Goal: Task Accomplishment & Management: Complete application form

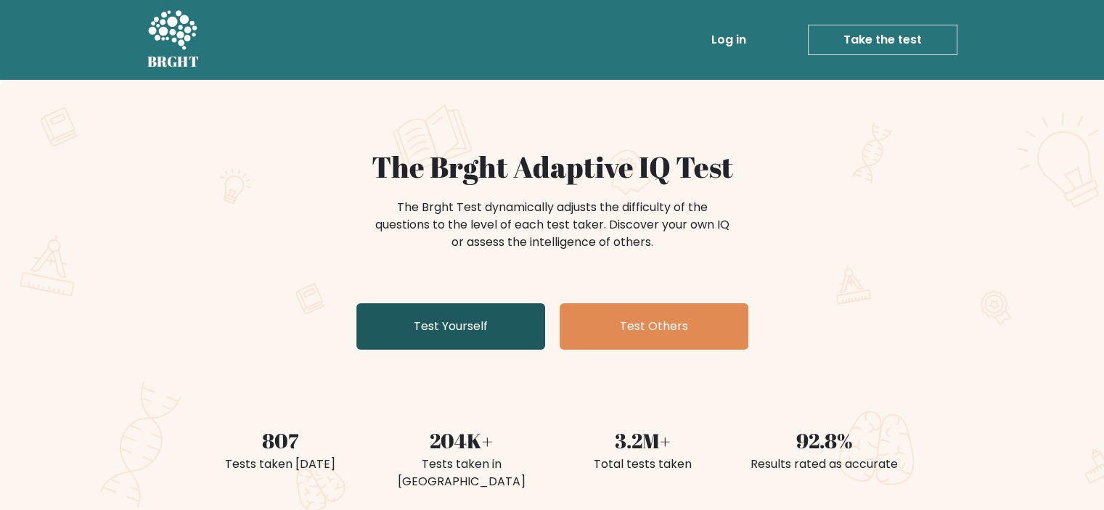
click at [473, 330] on link "Test Yourself" at bounding box center [450, 326] width 189 height 46
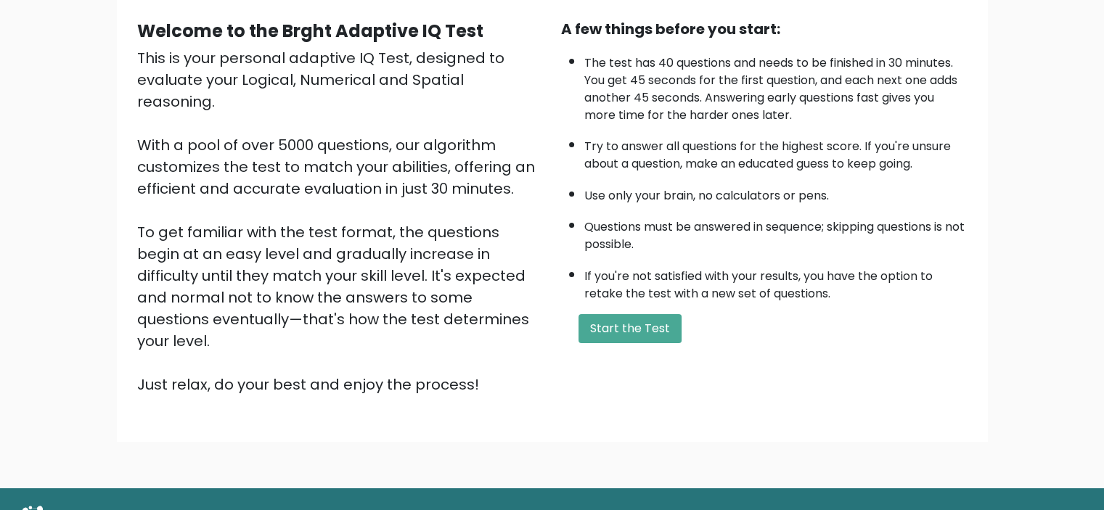
scroll to position [145, 0]
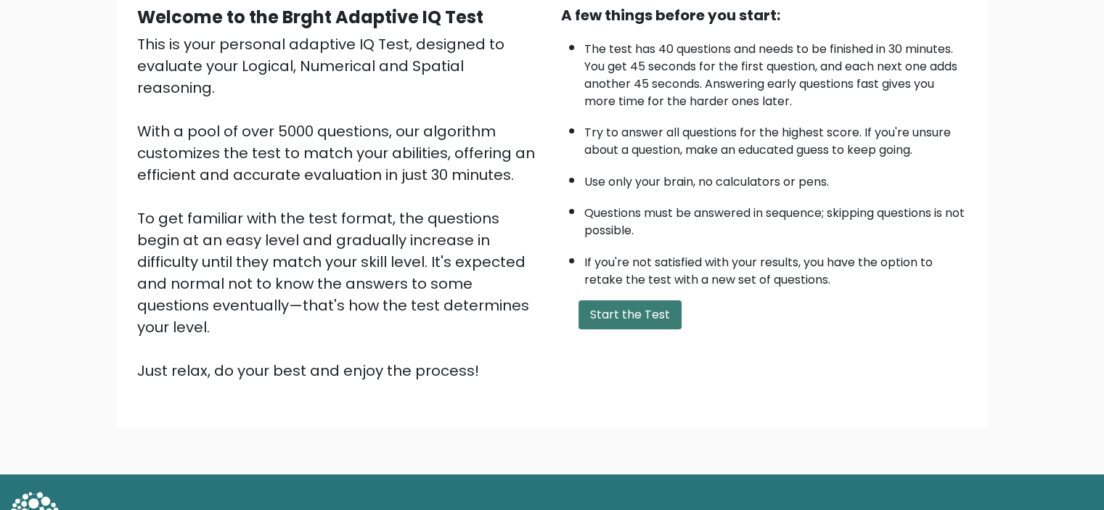
click at [618, 316] on button "Start the Test" at bounding box center [629, 314] width 103 height 29
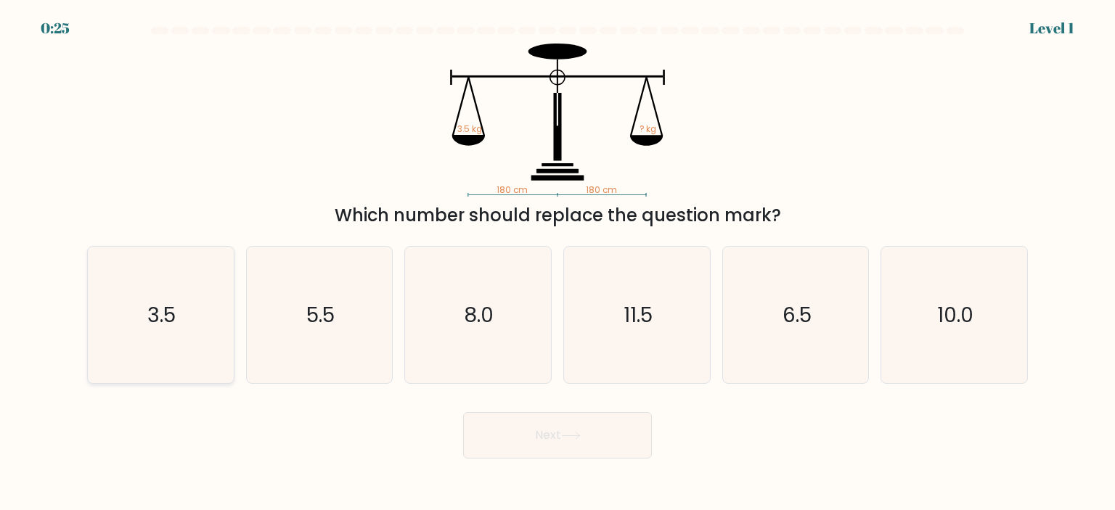
click at [182, 305] on icon "3.5" at bounding box center [160, 315] width 136 height 136
click at [557, 263] on input "a. 3.5" at bounding box center [557, 258] width 1 height 7
radio input "true"
click at [566, 454] on button "Next" at bounding box center [557, 435] width 189 height 46
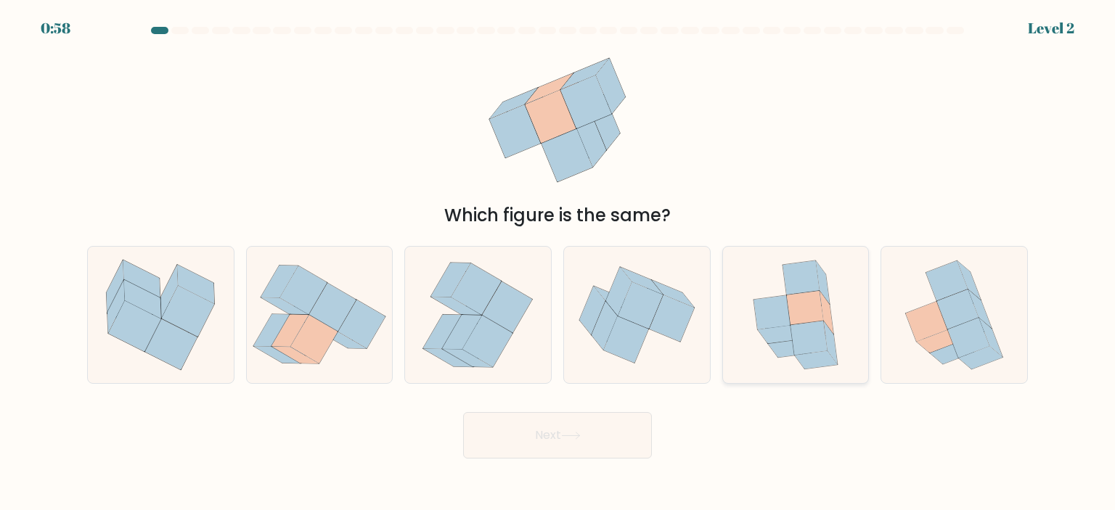
click at [801, 339] on icon at bounding box center [808, 339] width 37 height 34
click at [558, 263] on input "e." at bounding box center [557, 258] width 1 height 7
radio input "true"
click at [595, 432] on button "Next" at bounding box center [557, 435] width 189 height 46
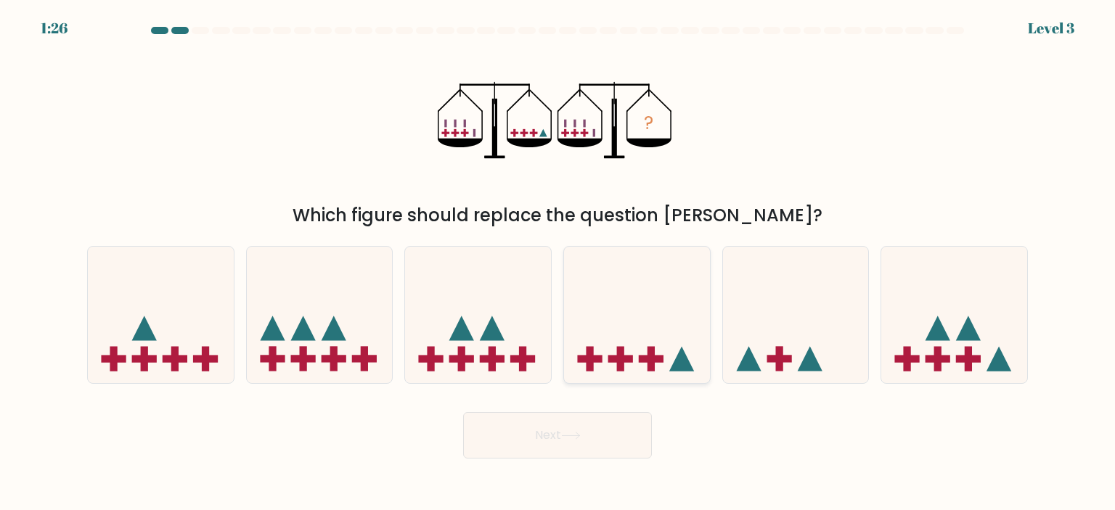
click at [674, 335] on icon at bounding box center [637, 315] width 146 height 120
click at [558, 263] on input "d." at bounding box center [557, 258] width 1 height 7
radio input "true"
click at [567, 430] on button "Next" at bounding box center [557, 435] width 189 height 46
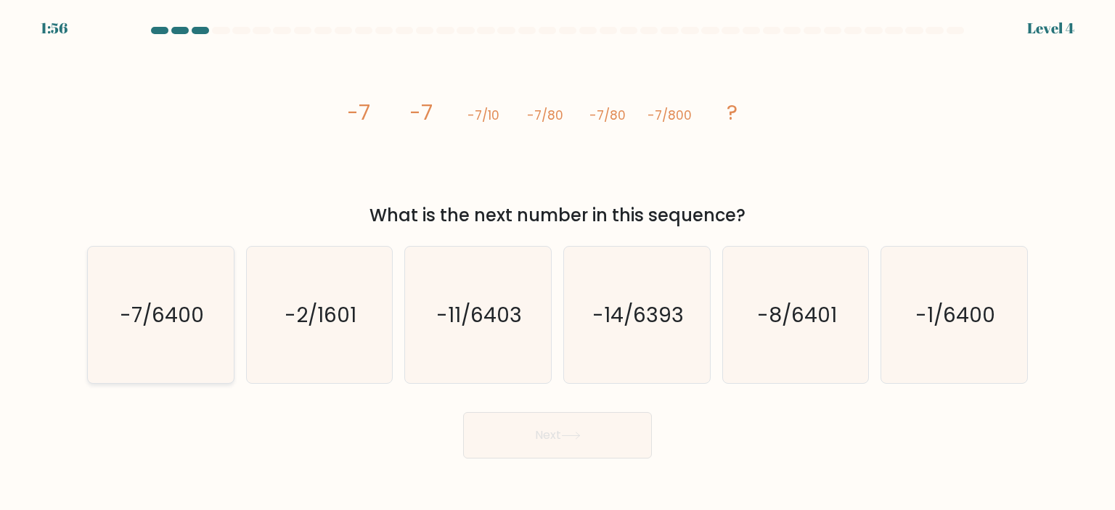
click at [136, 320] on text "-7/6400" at bounding box center [162, 314] width 84 height 29
click at [557, 263] on input "a. -7/6400" at bounding box center [557, 258] width 1 height 7
radio input "true"
click at [576, 432] on icon at bounding box center [571, 436] width 20 height 8
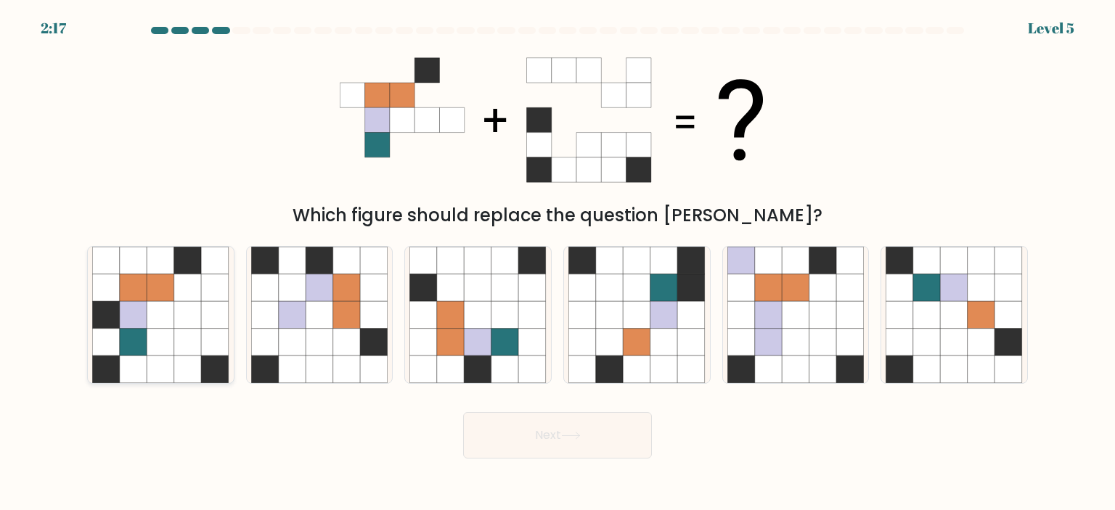
click at [127, 347] on icon at bounding box center [134, 343] width 28 height 28
click at [557, 263] on input "a." at bounding box center [557, 258] width 1 height 7
radio input "true"
click at [590, 429] on button "Next" at bounding box center [557, 435] width 189 height 46
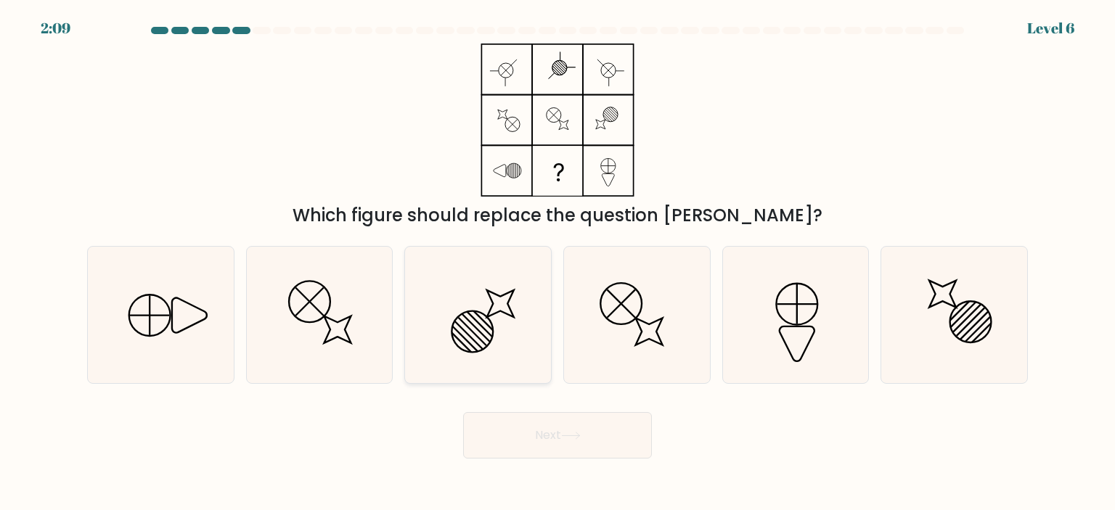
click at [488, 334] on icon at bounding box center [477, 315] width 136 height 136
click at [557, 263] on input "c." at bounding box center [557, 258] width 1 height 7
radio input "true"
click at [517, 439] on button "Next" at bounding box center [557, 435] width 189 height 46
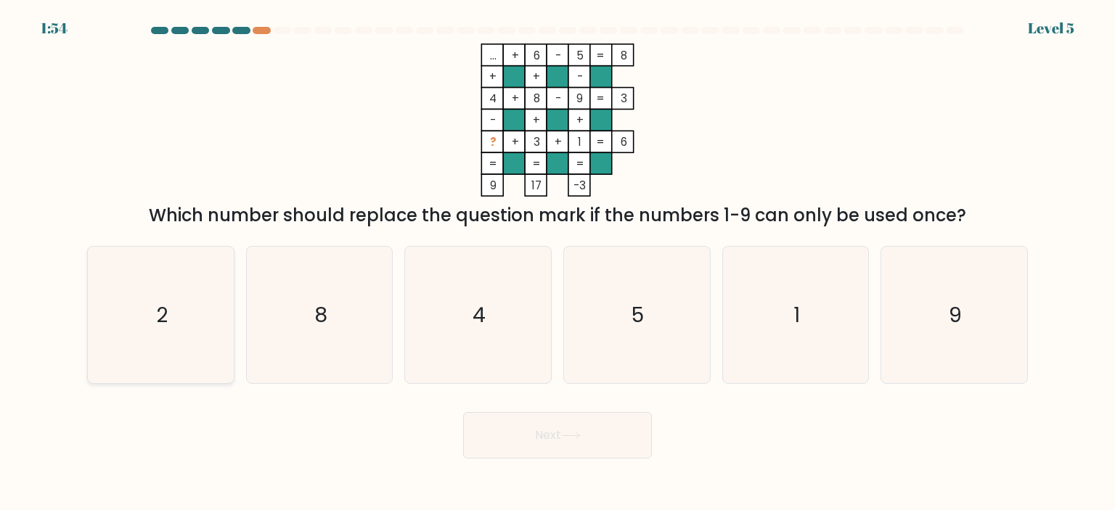
click at [136, 324] on icon "2" at bounding box center [160, 315] width 136 height 136
click at [557, 263] on input "a. 2" at bounding box center [557, 258] width 1 height 7
radio input "true"
click at [557, 428] on button "Next" at bounding box center [557, 435] width 189 height 46
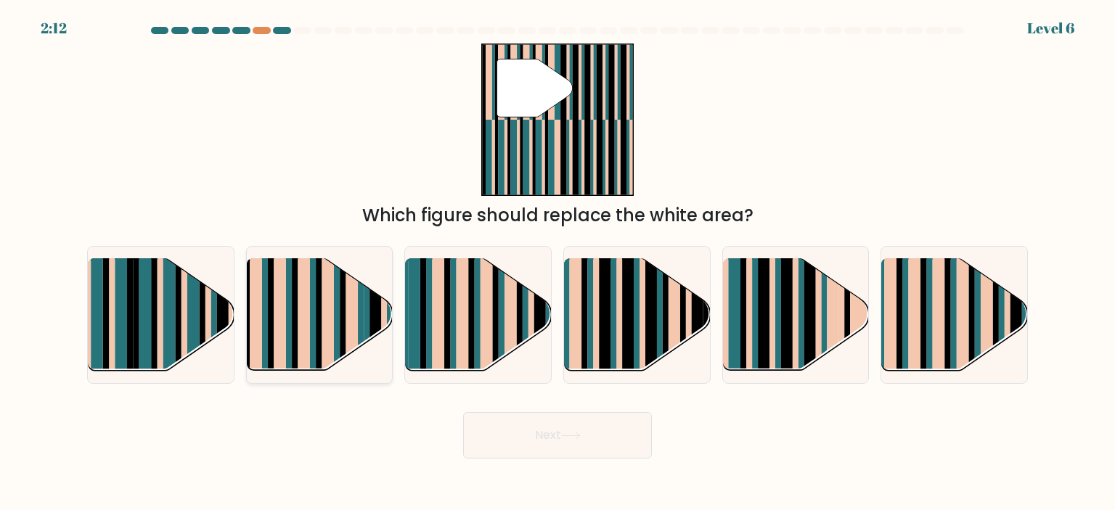
click at [332, 300] on rect at bounding box center [328, 303] width 12 height 144
click at [557, 263] on input "b." at bounding box center [557, 258] width 1 height 7
radio input "true"
click at [555, 434] on button "Next" at bounding box center [557, 435] width 189 height 46
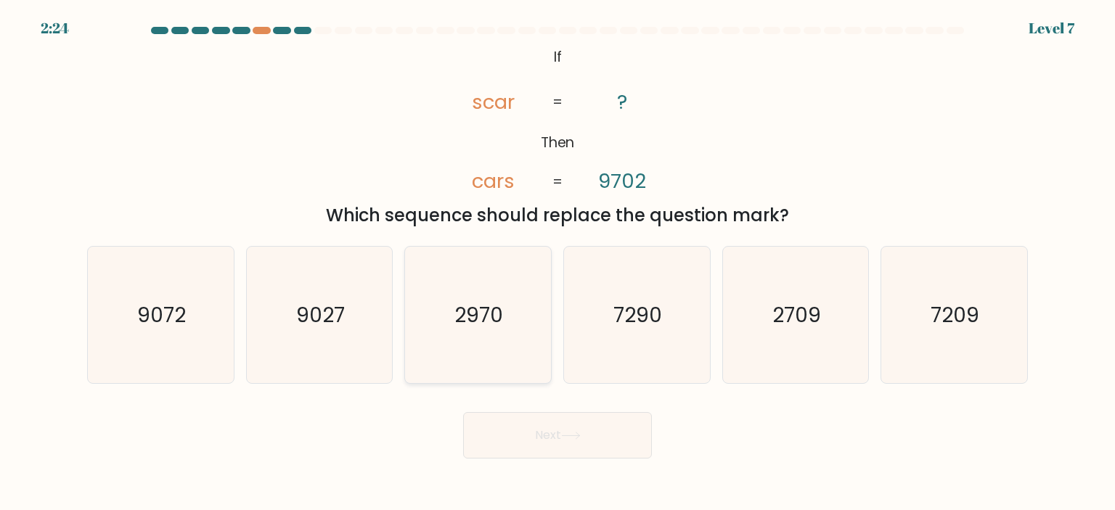
click at [454, 314] on icon "2970" at bounding box center [477, 315] width 136 height 136
click at [557, 263] on input "c. 2970" at bounding box center [557, 258] width 1 height 7
radio input "true"
click at [540, 446] on button "Next" at bounding box center [557, 435] width 189 height 46
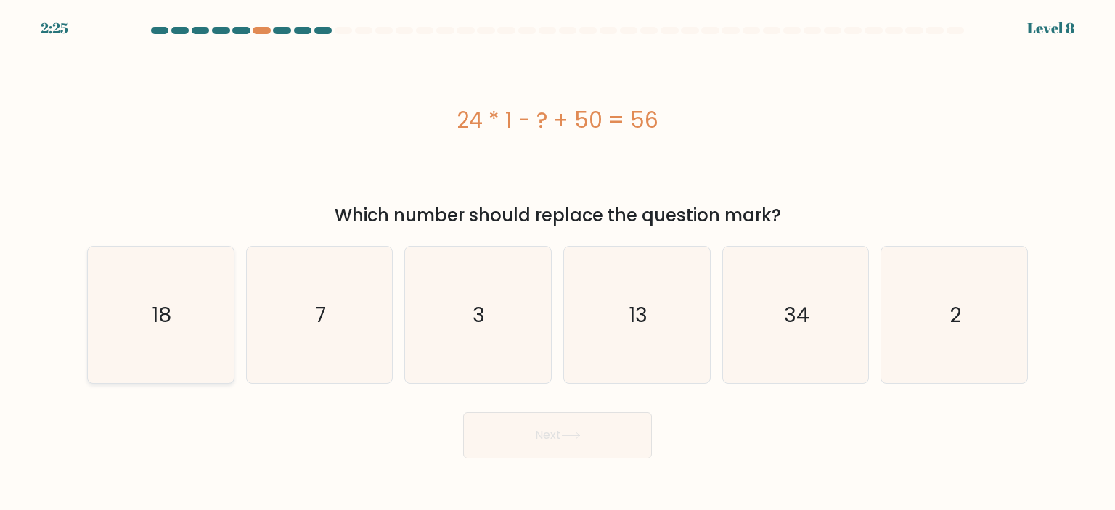
click at [224, 319] on icon "18" at bounding box center [160, 315] width 136 height 136
click at [557, 263] on input "a. 18" at bounding box center [557, 258] width 1 height 7
radio input "true"
click at [566, 435] on icon at bounding box center [571, 436] width 20 height 8
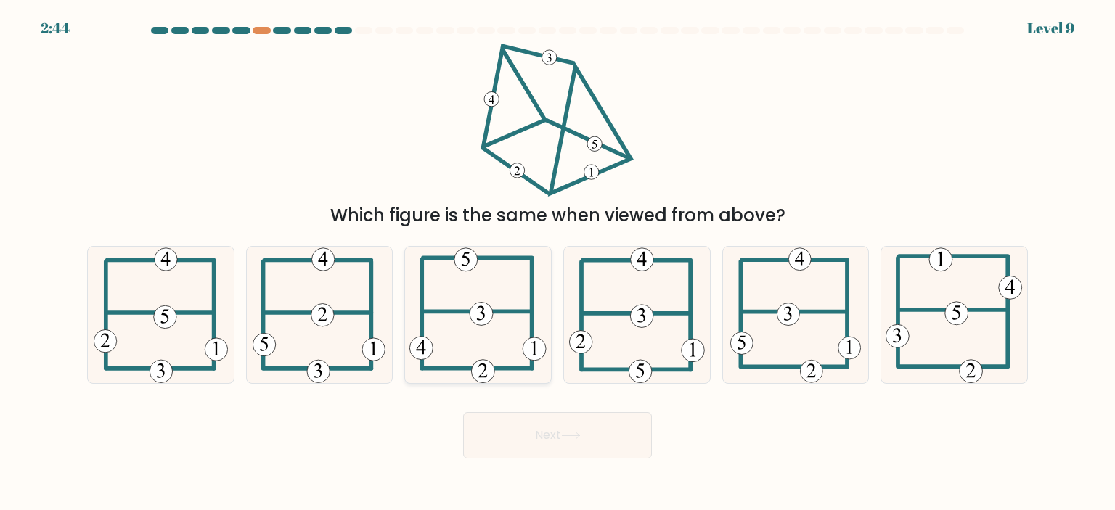
click at [454, 298] on icon at bounding box center [477, 315] width 137 height 136
click at [557, 263] on input "c." at bounding box center [557, 258] width 1 height 7
radio input "true"
drag, startPoint x: 531, startPoint y: 406, endPoint x: 533, endPoint y: 429, distance: 23.4
click at [531, 409] on div "Next" at bounding box center [557, 429] width 958 height 57
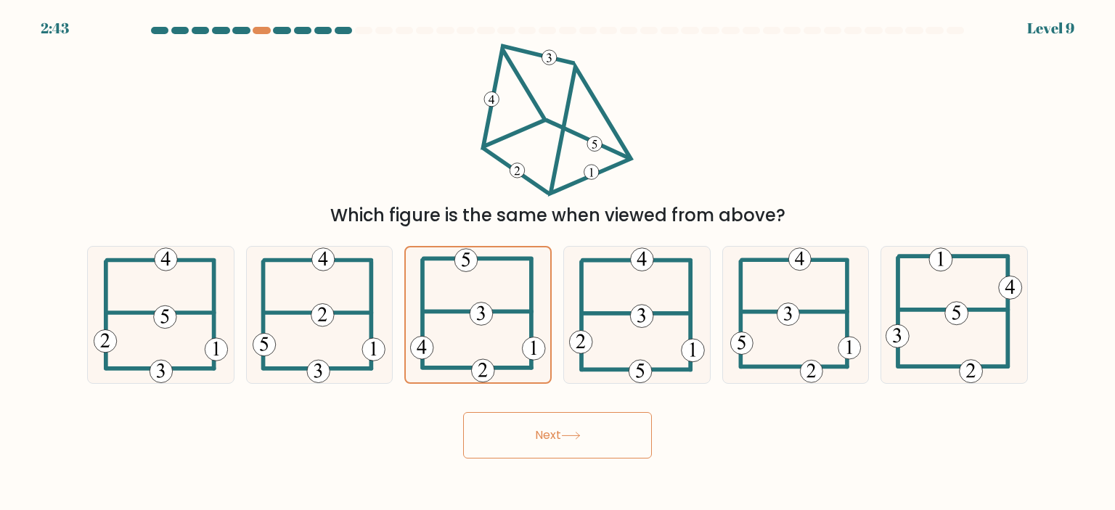
click at [534, 431] on button "Next" at bounding box center [557, 435] width 189 height 46
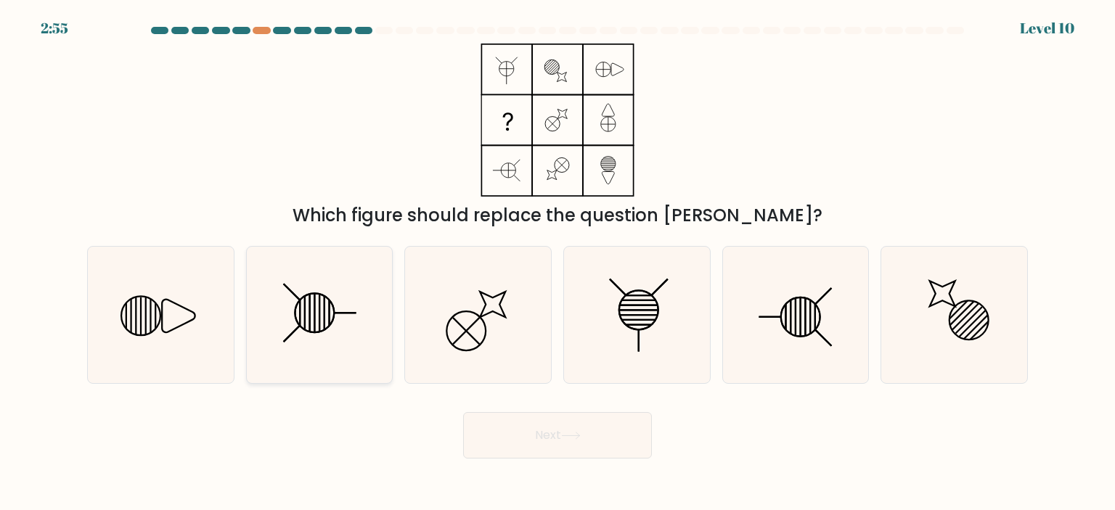
click at [316, 319] on icon at bounding box center [319, 315] width 136 height 136
click at [557, 263] on input "b." at bounding box center [557, 258] width 1 height 7
radio input "true"
click at [594, 425] on button "Next" at bounding box center [557, 435] width 189 height 46
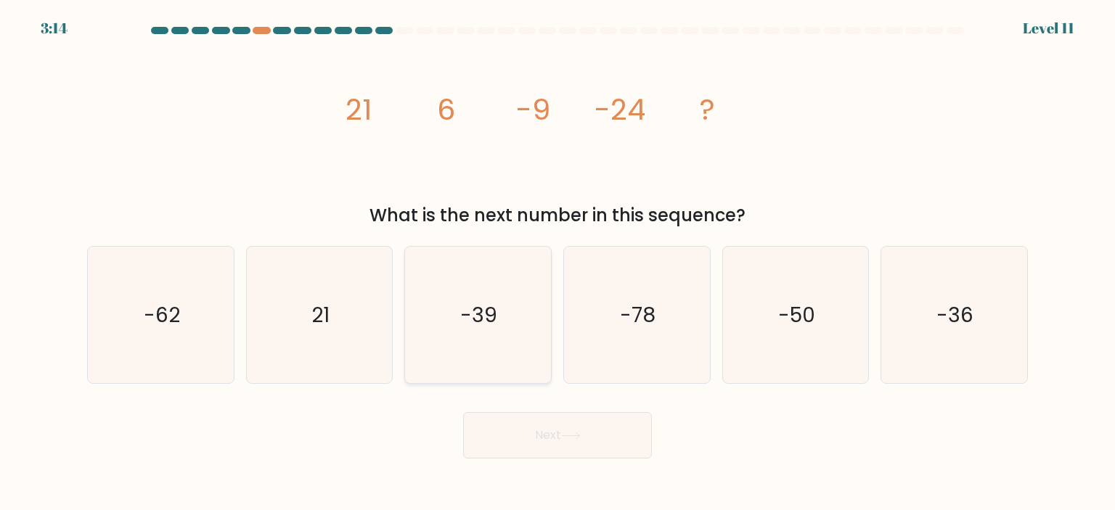
click at [481, 319] on text "-39" at bounding box center [479, 314] width 37 height 29
click at [557, 263] on input "c. -39" at bounding box center [557, 258] width 1 height 7
radio input "true"
click at [527, 411] on div "Next" at bounding box center [557, 429] width 958 height 57
click at [523, 421] on button "Next" at bounding box center [557, 435] width 189 height 46
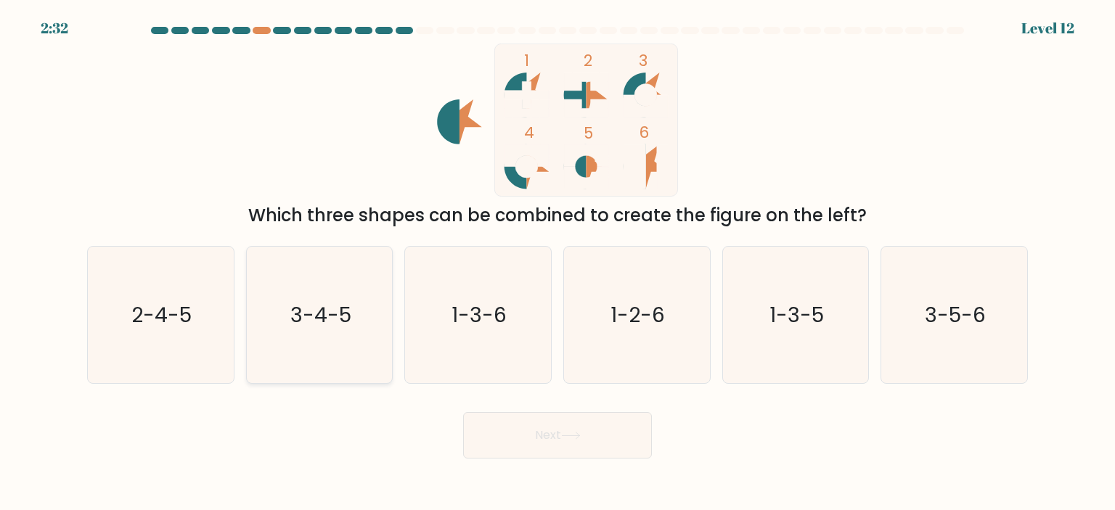
click at [350, 316] on text "3-4-5" at bounding box center [320, 314] width 61 height 29
click at [557, 263] on input "b. 3-4-5" at bounding box center [557, 258] width 1 height 7
radio input "true"
click at [563, 438] on button "Next" at bounding box center [557, 435] width 189 height 46
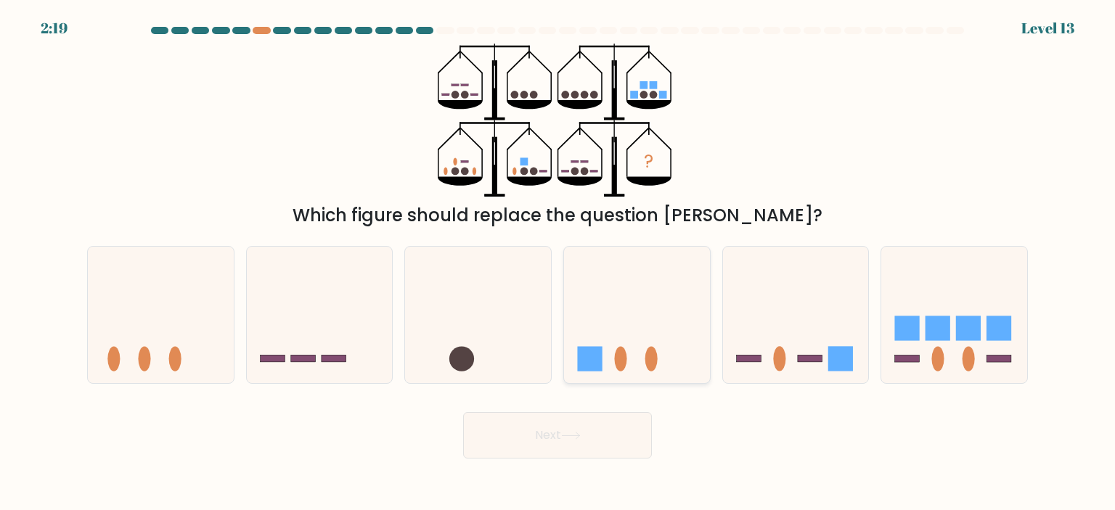
click at [679, 353] on icon at bounding box center [637, 315] width 146 height 120
click at [558, 263] on input "d." at bounding box center [557, 258] width 1 height 7
radio input "true"
click at [594, 438] on button "Next" at bounding box center [557, 435] width 189 height 46
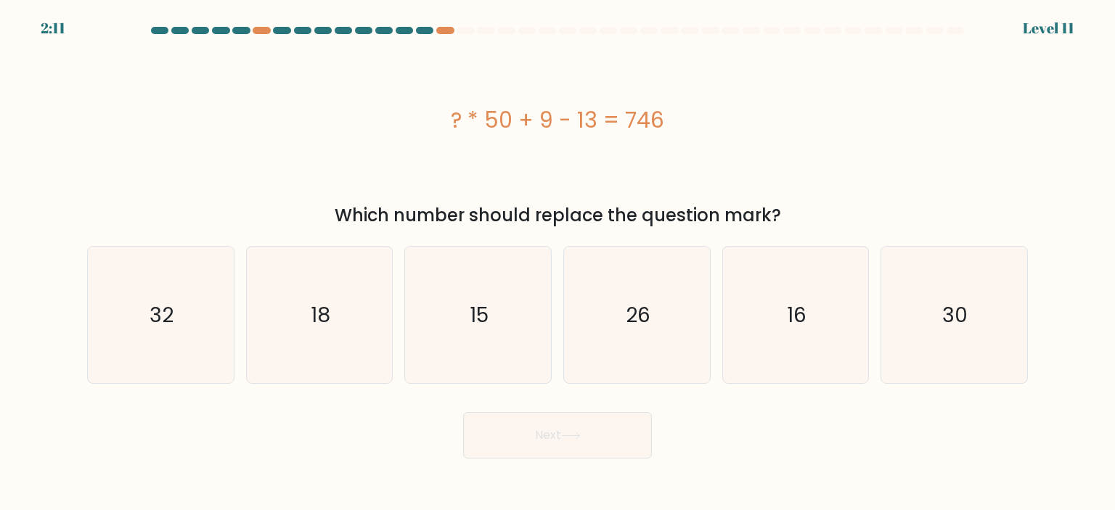
drag, startPoint x: 624, startPoint y: 117, endPoint x: 675, endPoint y: 122, distance: 51.1
click at [675, 122] on div "? * 50 + 9 - 13 = 746" at bounding box center [557, 120] width 941 height 33
click at [733, 122] on div "? * 50 + 9 - 13 = 746" at bounding box center [557, 120] width 941 height 33
click at [470, 306] on text "15" at bounding box center [479, 314] width 19 height 29
click at [557, 263] on input "c. 15" at bounding box center [557, 258] width 1 height 7
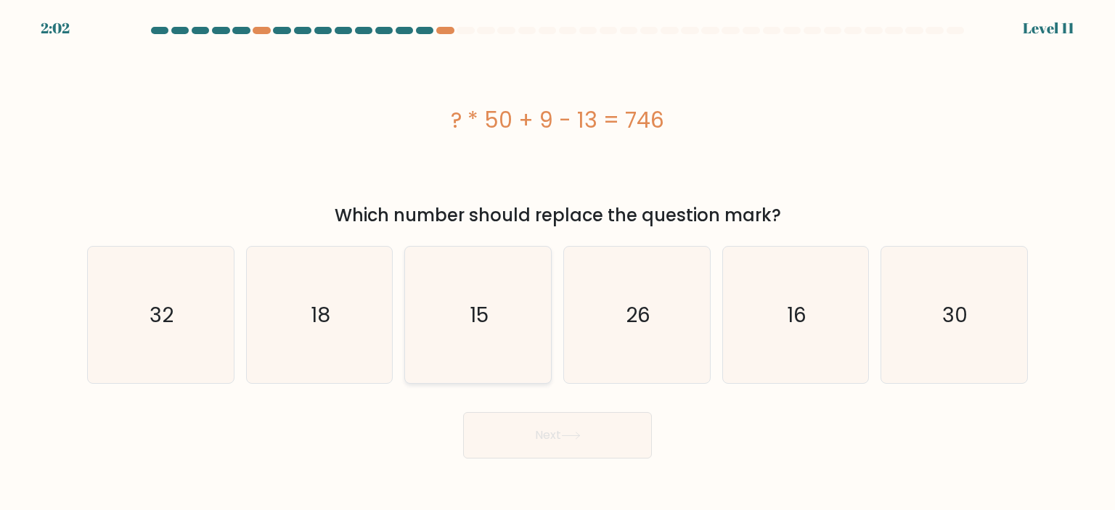
radio input "true"
click at [558, 420] on button "Next" at bounding box center [557, 435] width 189 height 46
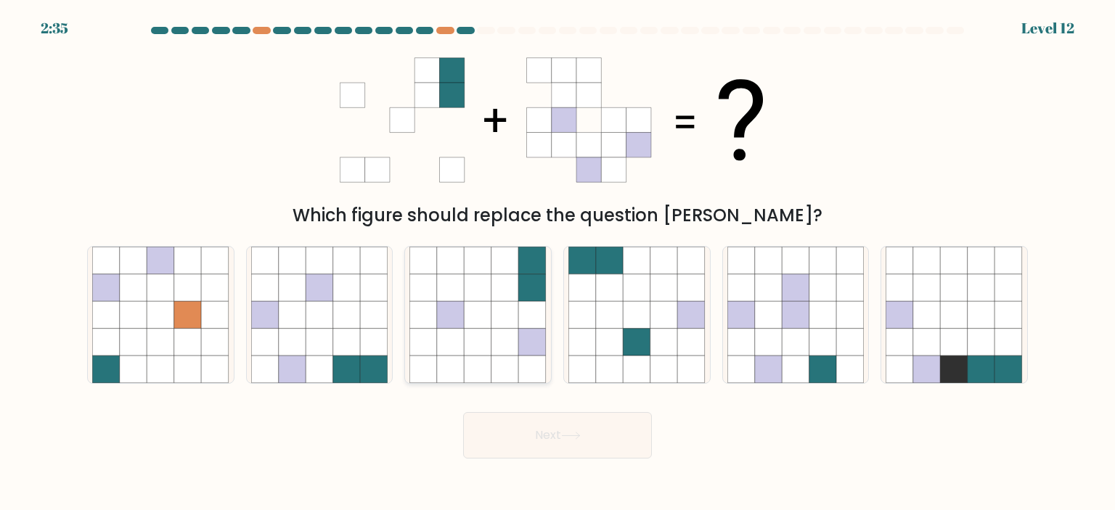
click at [504, 327] on icon at bounding box center [505, 315] width 28 height 28
click at [557, 263] on input "c." at bounding box center [557, 258] width 1 height 7
radio input "true"
click at [335, 315] on icon at bounding box center [347, 315] width 28 height 28
click at [557, 263] on input "b." at bounding box center [557, 258] width 1 height 7
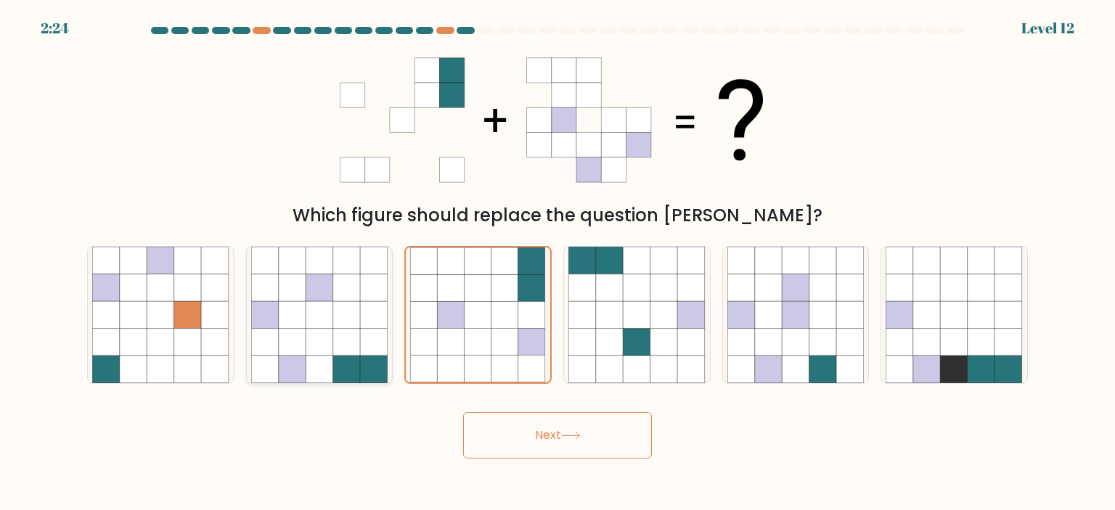
radio input "true"
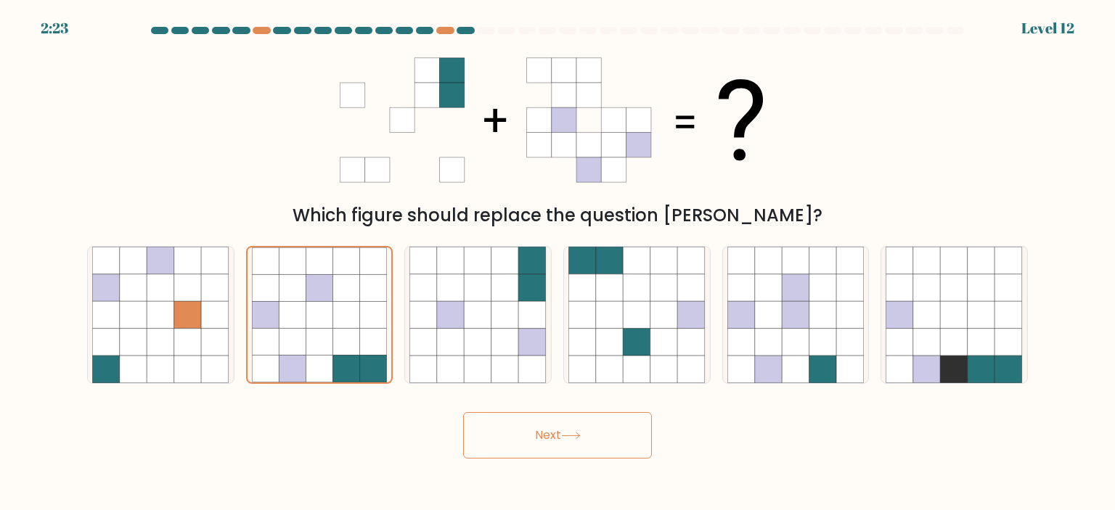
click at [575, 436] on icon at bounding box center [570, 436] width 17 height 7
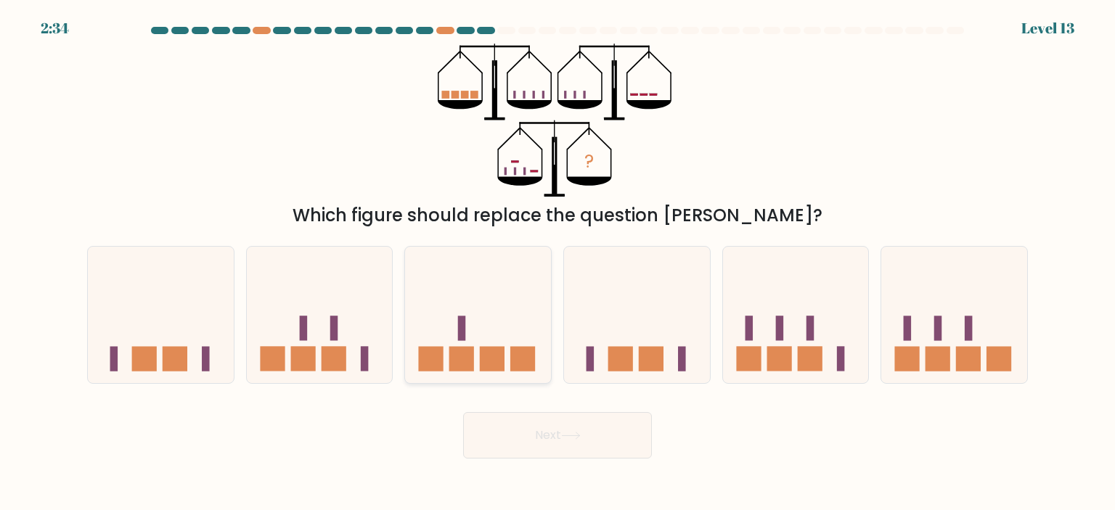
click at [514, 365] on rect at bounding box center [523, 359] width 25 height 25
click at [557, 263] on input "c." at bounding box center [557, 258] width 1 height 7
radio input "true"
click at [533, 454] on button "Next" at bounding box center [557, 435] width 189 height 46
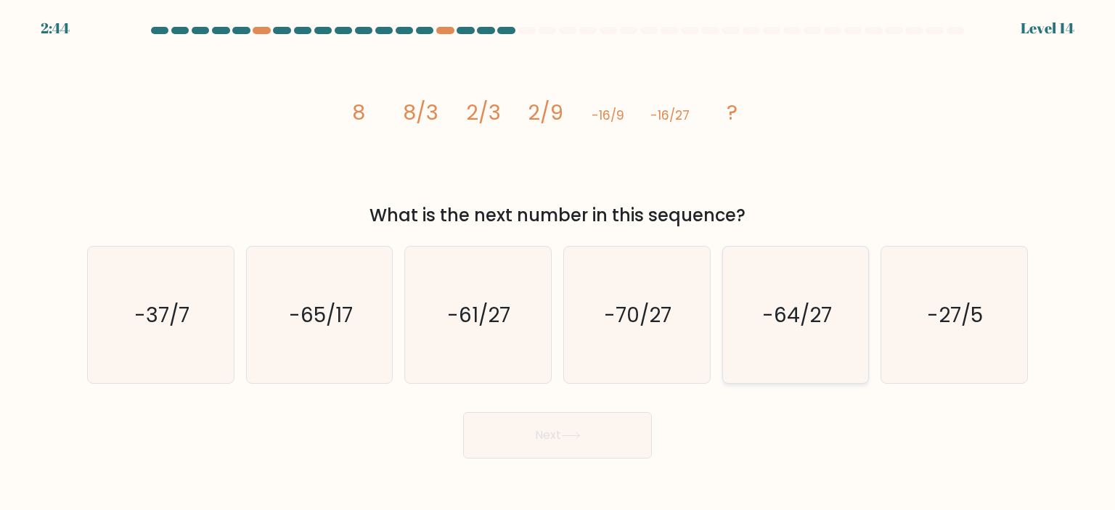
click at [864, 330] on icon "-64/27" at bounding box center [795, 315] width 136 height 136
click at [558, 263] on input "e. -64/27" at bounding box center [557, 258] width 1 height 7
radio input "true"
click at [499, 426] on button "Next" at bounding box center [557, 435] width 189 height 46
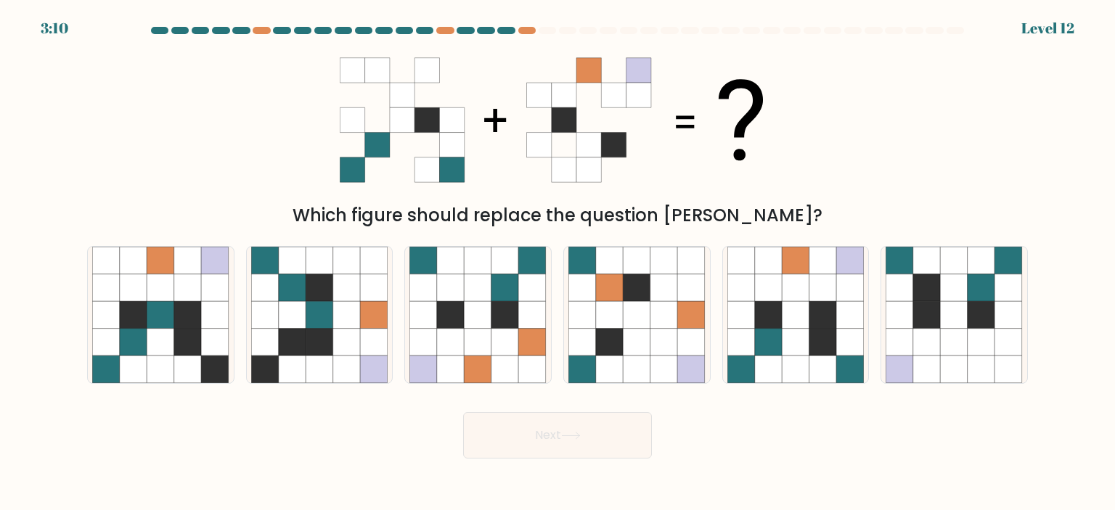
drag, startPoint x: 793, startPoint y: 341, endPoint x: 716, endPoint y: 398, distance: 95.5
click at [793, 340] on icon at bounding box center [796, 343] width 28 height 28
click at [558, 263] on input "e." at bounding box center [557, 258] width 1 height 7
radio input "true"
click at [552, 457] on button "Next" at bounding box center [557, 435] width 189 height 46
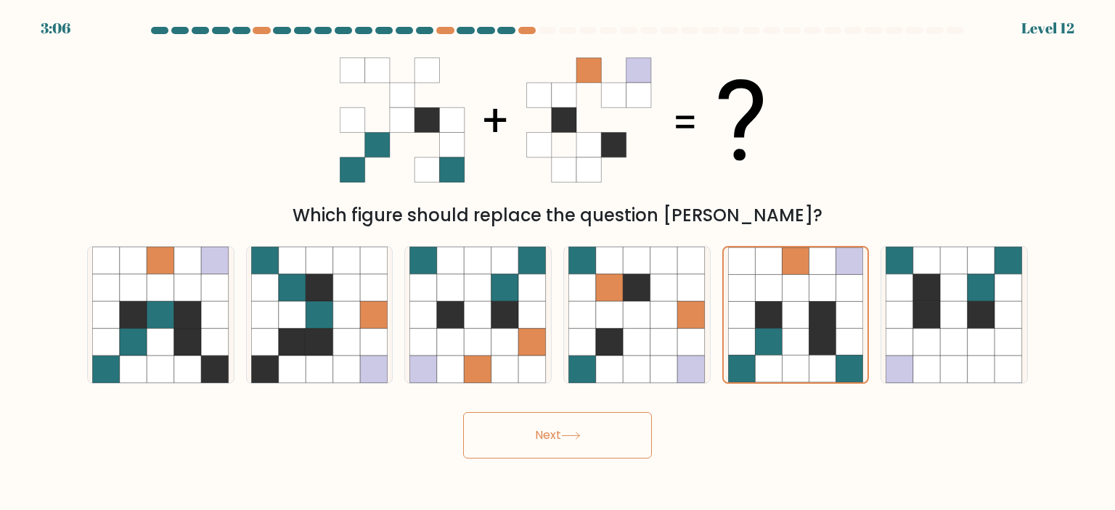
click at [564, 424] on button "Next" at bounding box center [557, 435] width 189 height 46
click at [758, 337] on icon at bounding box center [768, 342] width 27 height 27
click at [558, 263] on input "e." at bounding box center [557, 258] width 1 height 7
click at [597, 424] on button "Next" at bounding box center [557, 435] width 189 height 46
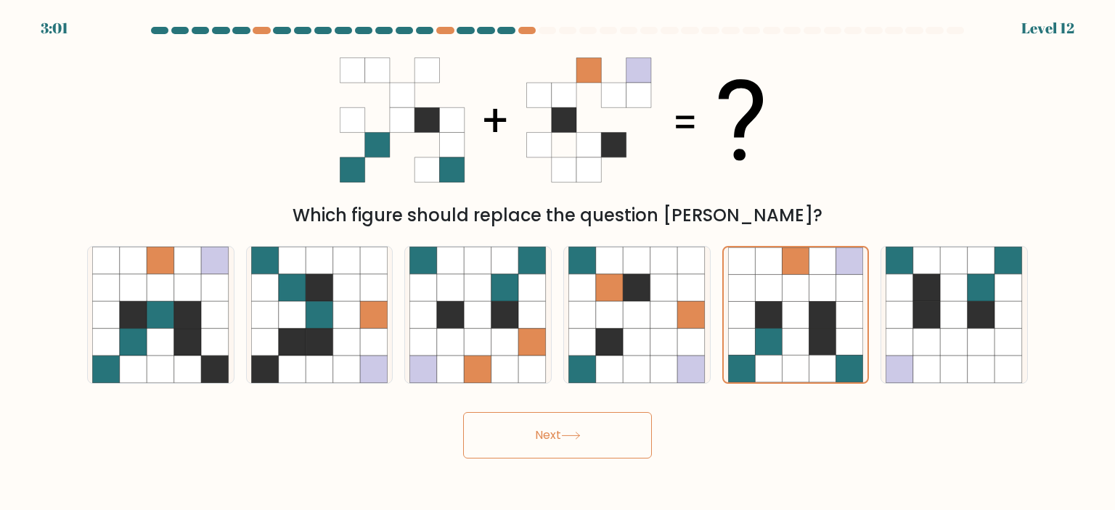
click at [597, 423] on button "Next" at bounding box center [557, 435] width 189 height 46
click at [598, 423] on button "Next" at bounding box center [557, 435] width 189 height 46
click at [600, 424] on button "Next" at bounding box center [557, 435] width 189 height 46
click at [653, 339] on icon at bounding box center [664, 343] width 28 height 28
click at [558, 263] on input "d." at bounding box center [557, 258] width 1 height 7
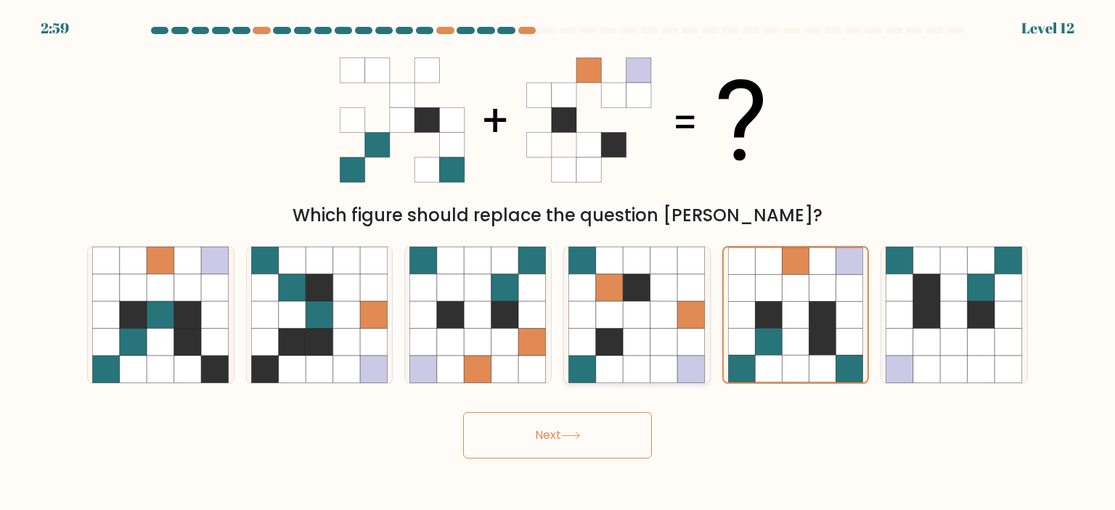
radio input "true"
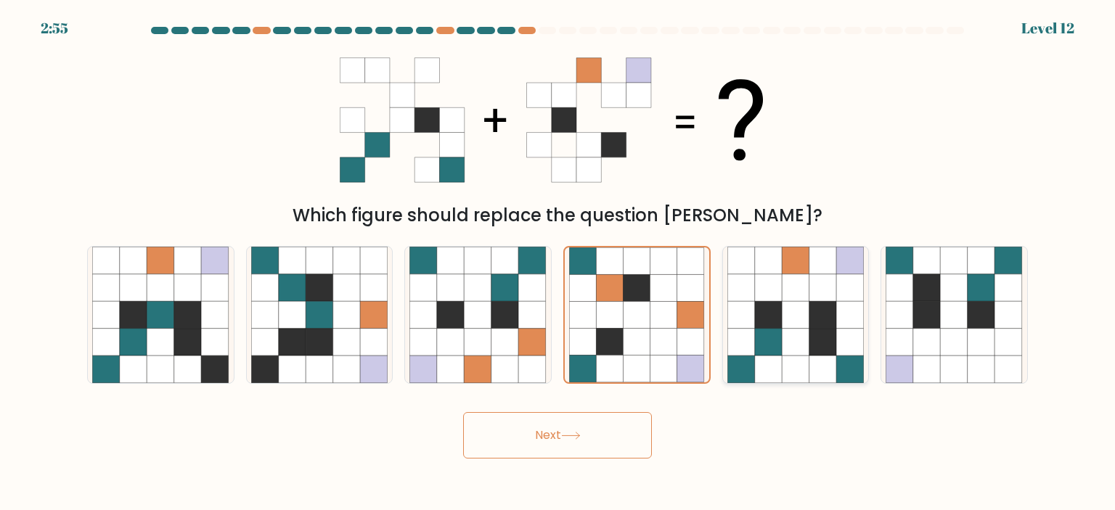
drag, startPoint x: 838, startPoint y: 394, endPoint x: 816, endPoint y: 348, distance: 51.6
click at [830, 374] on form at bounding box center [557, 243] width 1115 height 432
click at [810, 343] on icon at bounding box center [823, 343] width 28 height 28
click at [558, 263] on input "e." at bounding box center [557, 258] width 1 height 7
radio input "true"
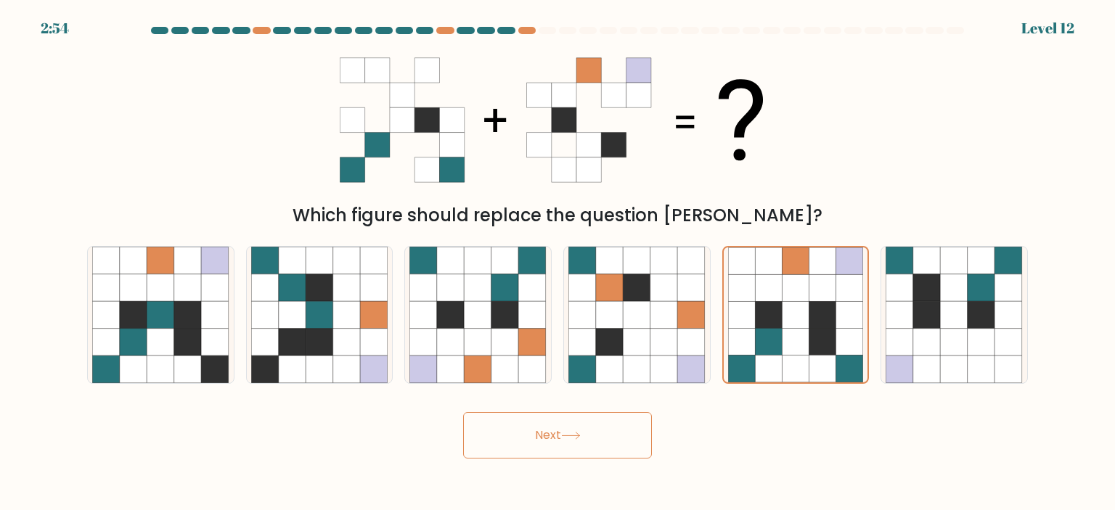
click at [592, 417] on button "Next" at bounding box center [557, 435] width 189 height 46
click at [594, 417] on button "Next" at bounding box center [557, 435] width 189 height 46
click at [595, 417] on button "Next" at bounding box center [557, 435] width 189 height 46
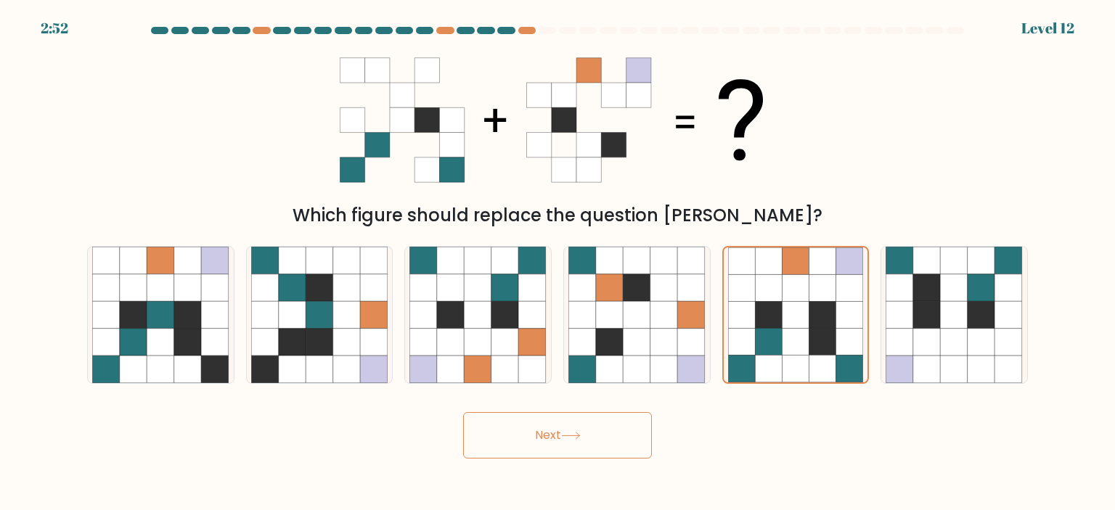
click at [595, 417] on button "Next" at bounding box center [557, 435] width 189 height 46
click at [596, 417] on button "Next" at bounding box center [557, 435] width 189 height 46
click at [598, 417] on button "Next" at bounding box center [557, 435] width 189 height 46
click at [602, 417] on button "Next" at bounding box center [557, 435] width 189 height 46
click at [463, 412] on button "Next" at bounding box center [557, 435] width 189 height 46
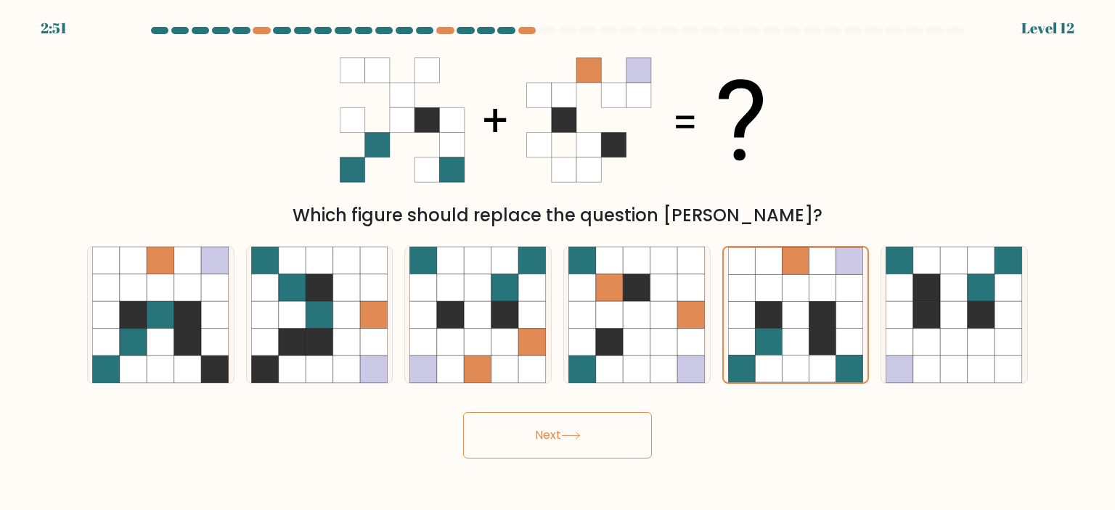
click at [463, 412] on button "Next" at bounding box center [557, 435] width 189 height 46
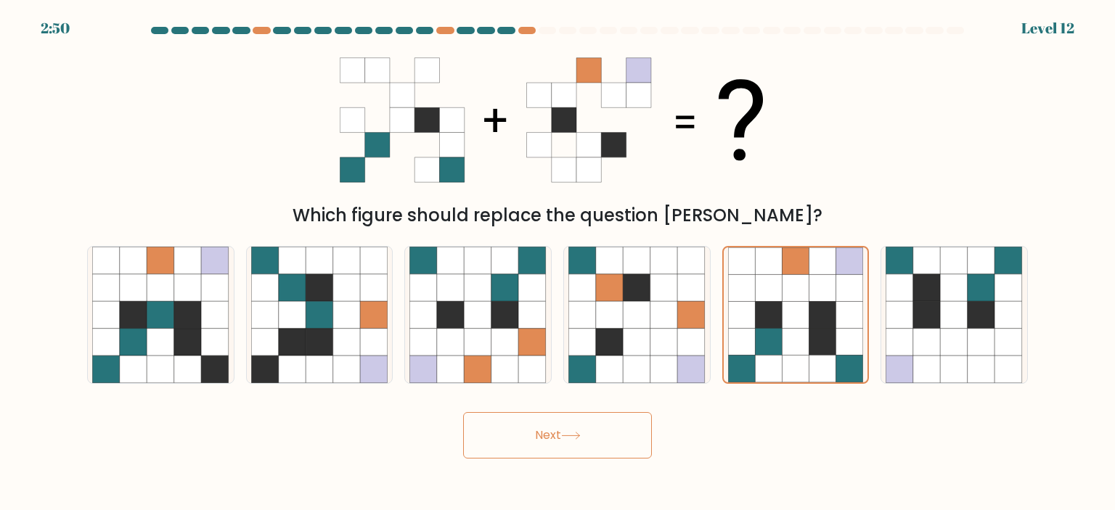
click at [463, 412] on button "Next" at bounding box center [557, 435] width 189 height 46
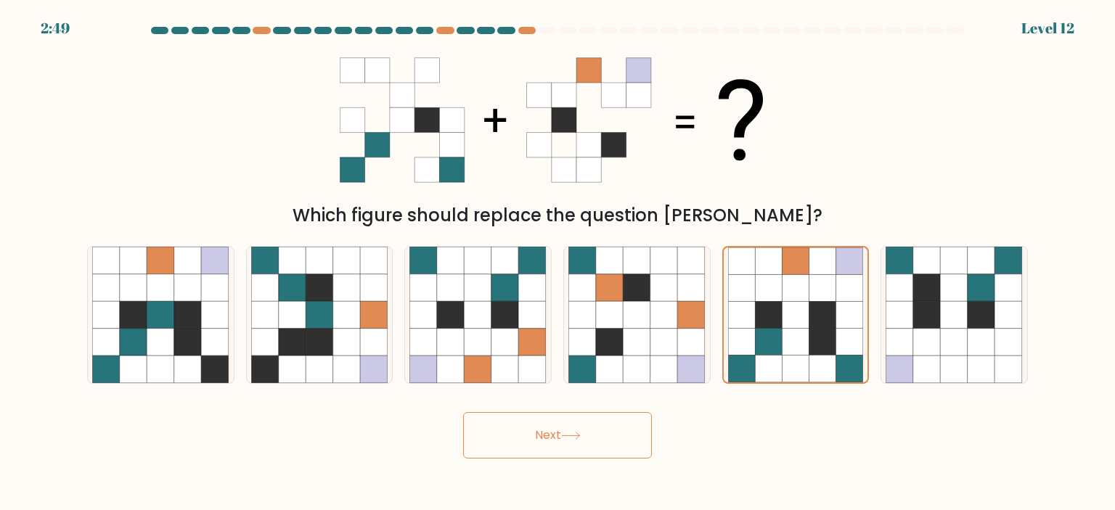
click at [463, 412] on button "Next" at bounding box center [557, 435] width 189 height 46
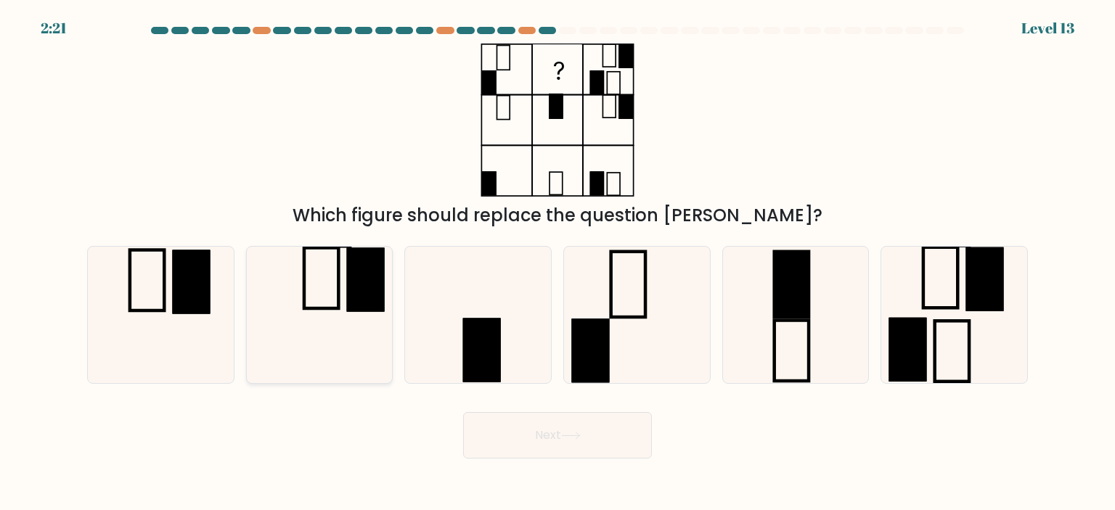
click at [298, 295] on icon at bounding box center [319, 315] width 136 height 136
click at [557, 263] on input "b." at bounding box center [557, 258] width 1 height 7
radio input "true"
click at [659, 327] on icon at bounding box center [636, 315] width 136 height 136
click at [558, 263] on input "d." at bounding box center [557, 258] width 1 height 7
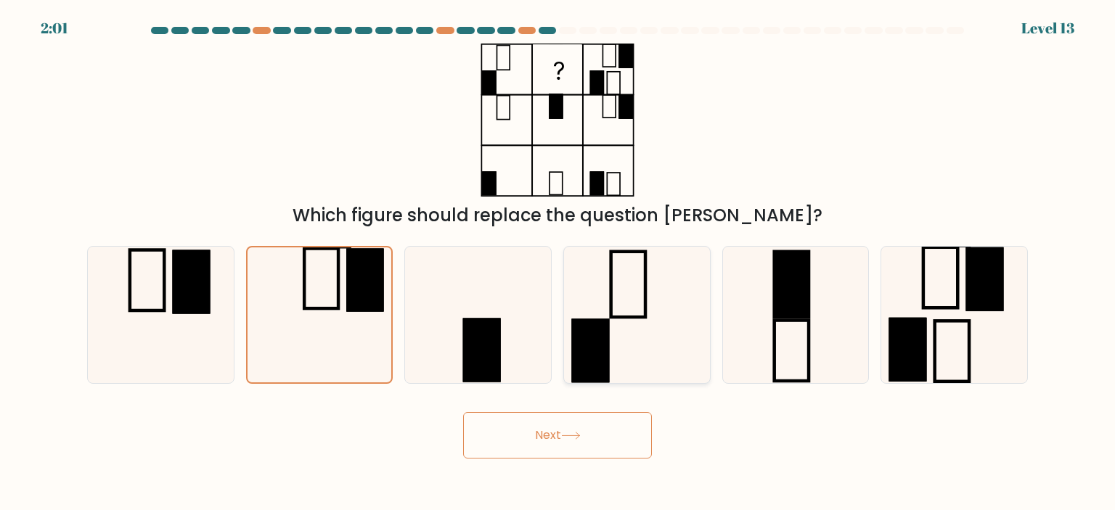
radio input "true"
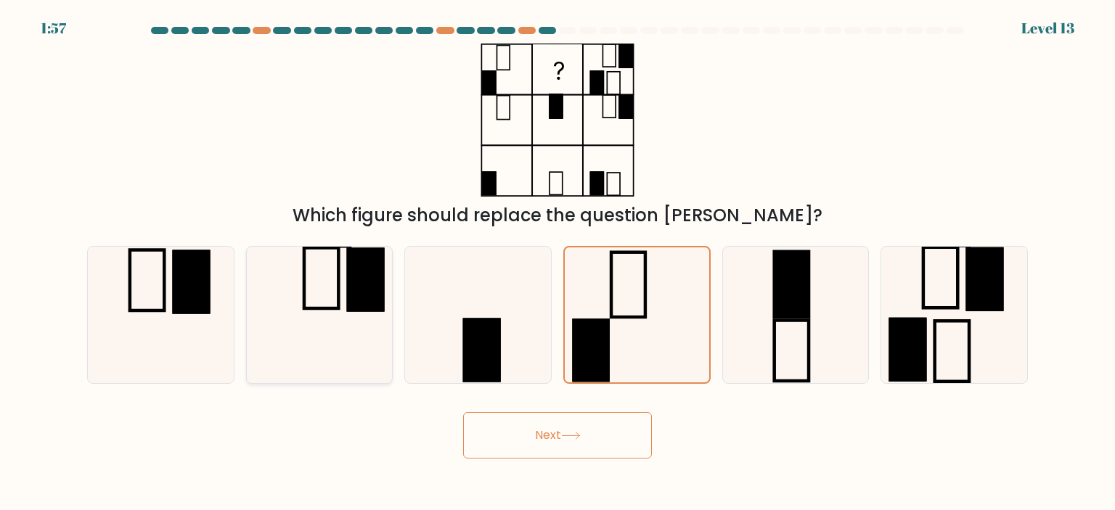
click at [311, 311] on icon at bounding box center [319, 315] width 136 height 136
click at [557, 263] on input "b." at bounding box center [557, 258] width 1 height 7
radio input "true"
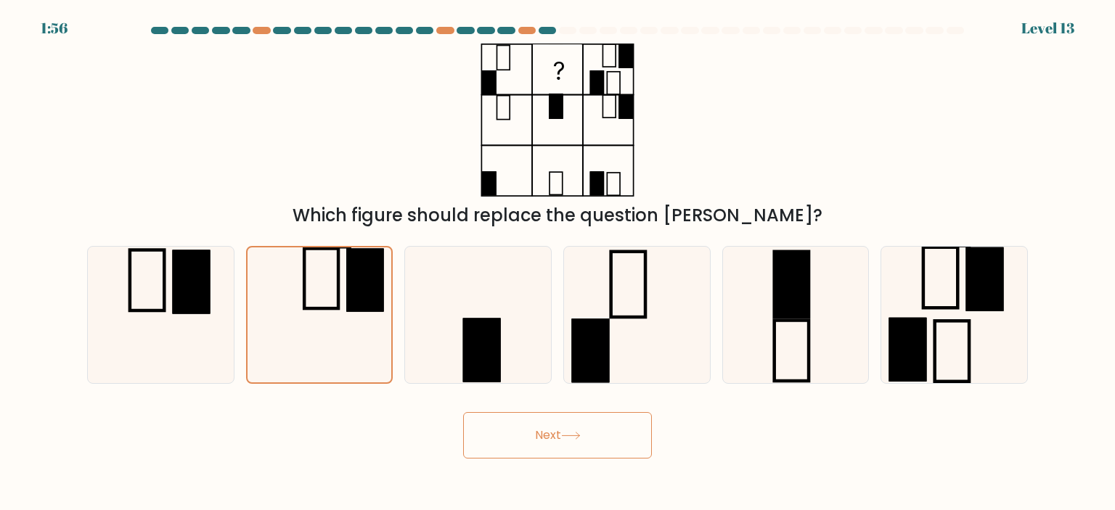
click at [582, 430] on button "Next" at bounding box center [557, 435] width 189 height 46
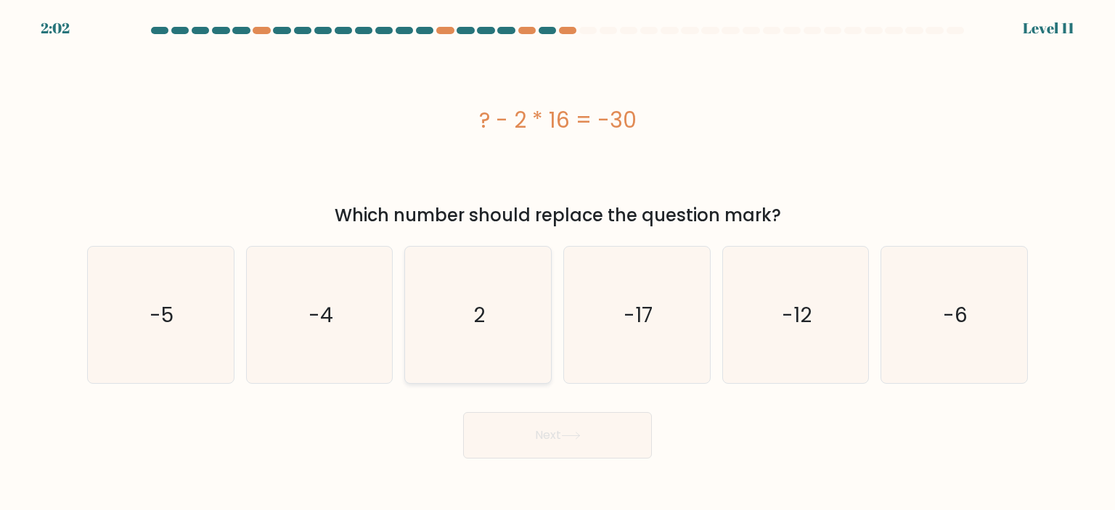
click at [481, 284] on icon "2" at bounding box center [477, 315] width 136 height 136
click at [557, 263] on input "c. 2" at bounding box center [557, 258] width 1 height 7
radio input "true"
click at [564, 426] on button "Next" at bounding box center [557, 435] width 189 height 46
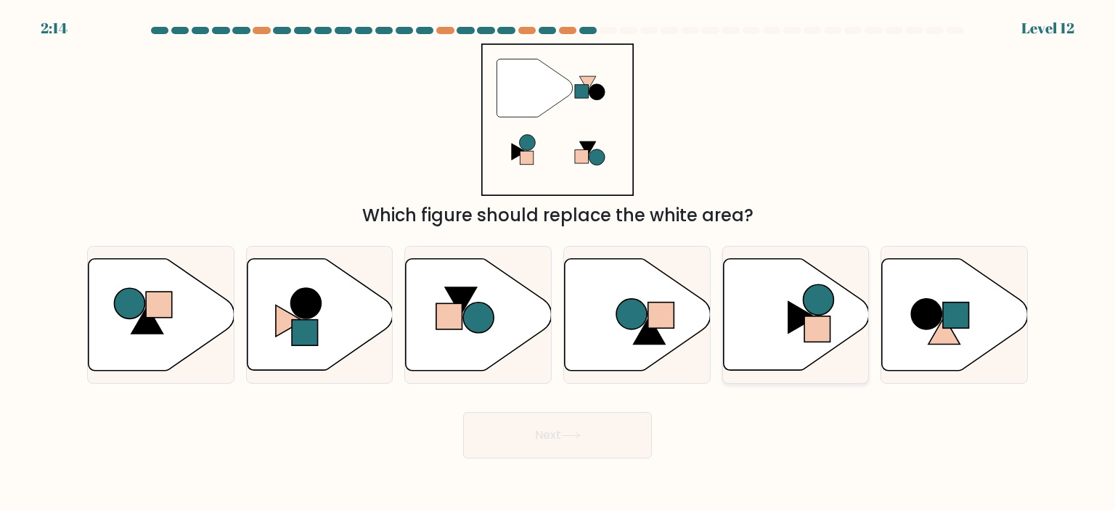
click at [819, 298] on circle at bounding box center [818, 300] width 30 height 30
click at [558, 263] on input "e." at bounding box center [557, 258] width 1 height 7
radio input "true"
click at [574, 432] on button "Next" at bounding box center [557, 435] width 189 height 46
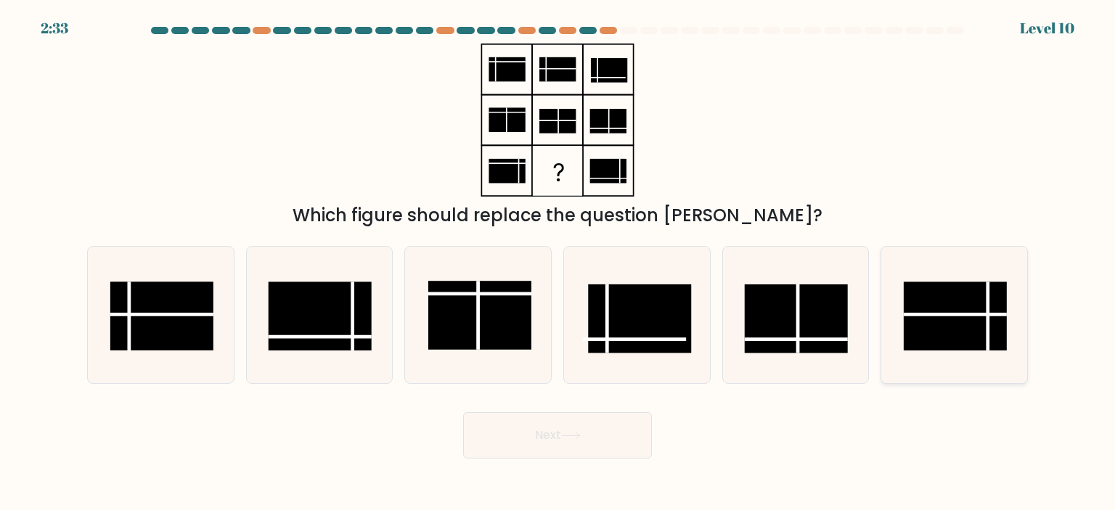
click at [962, 335] on rect at bounding box center [955, 316] width 103 height 69
click at [558, 263] on input "f." at bounding box center [557, 258] width 1 height 7
radio input "true"
click at [495, 428] on button "Next" at bounding box center [557, 435] width 189 height 46
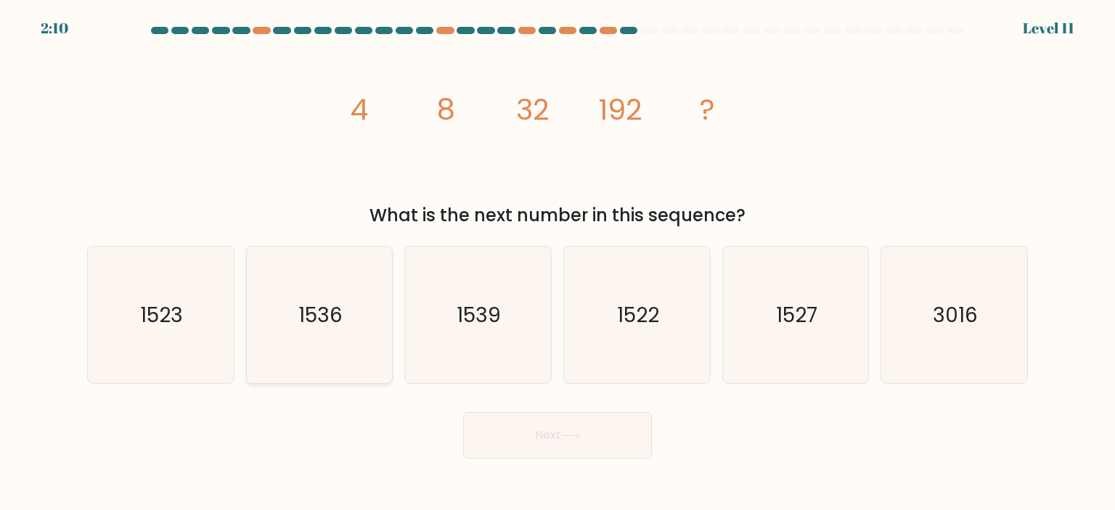
click at [357, 338] on icon "1536" at bounding box center [319, 315] width 136 height 136
click at [557, 263] on input "b. 1536" at bounding box center [557, 258] width 1 height 7
radio input "true"
click at [577, 429] on button "Next" at bounding box center [557, 435] width 189 height 46
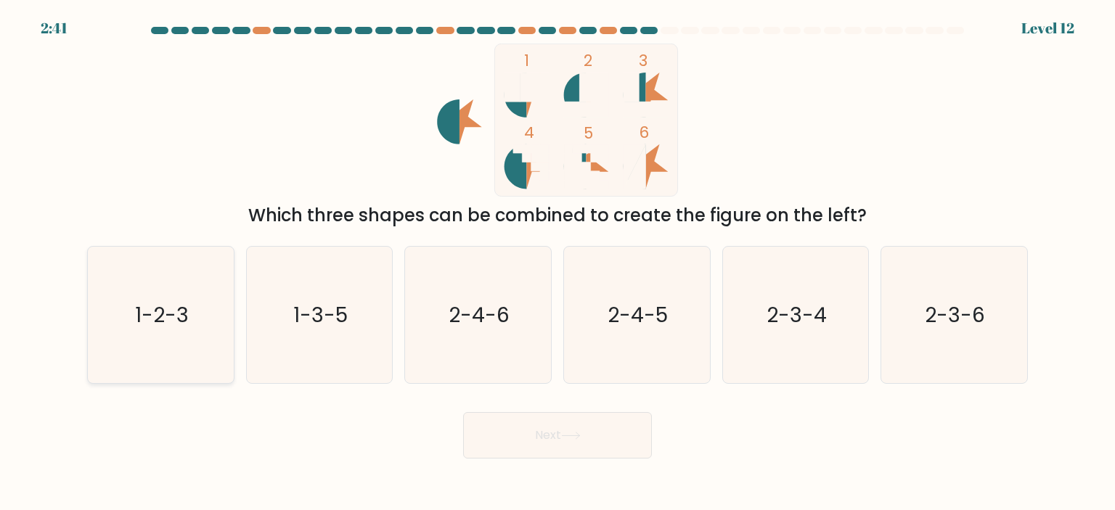
click at [175, 321] on text "1-2-3" at bounding box center [162, 314] width 54 height 29
click at [557, 263] on input "a. 1-2-3" at bounding box center [557, 258] width 1 height 7
radio input "true"
click at [546, 431] on button "Next" at bounding box center [557, 435] width 189 height 46
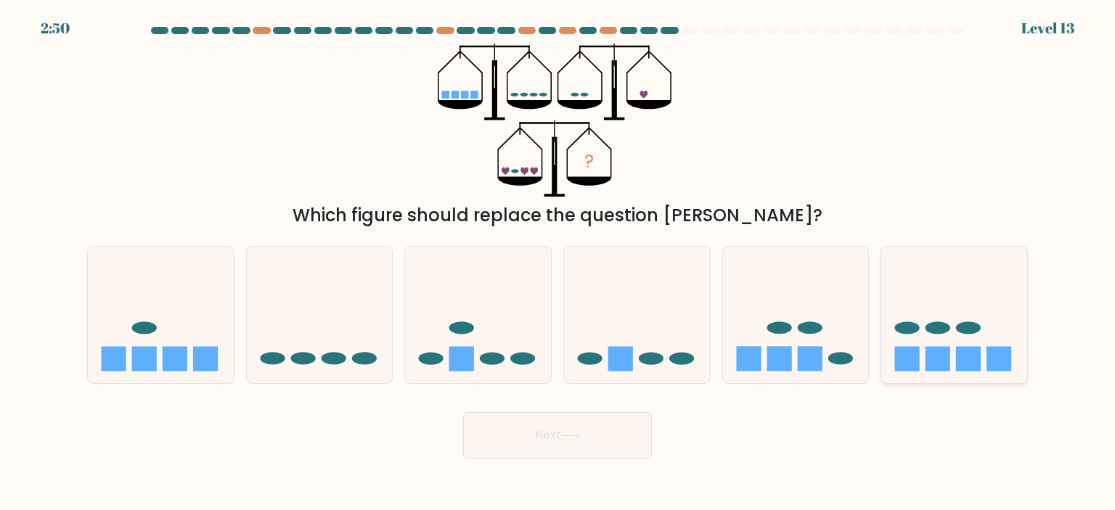
click at [993, 340] on icon at bounding box center [954, 315] width 146 height 120
click at [558, 263] on input "f." at bounding box center [557, 258] width 1 height 7
radio input "true"
click at [613, 427] on button "Next" at bounding box center [557, 435] width 189 height 46
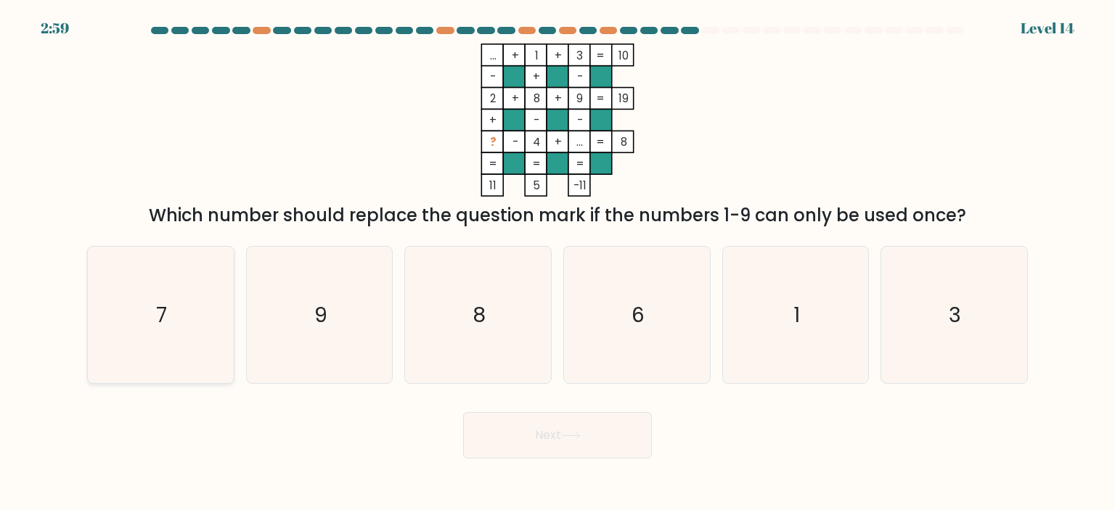
click at [214, 358] on icon "7" at bounding box center [160, 315] width 136 height 136
click at [557, 263] on input "a. 7" at bounding box center [557, 258] width 1 height 7
radio input "true"
click at [481, 428] on button "Next" at bounding box center [557, 435] width 189 height 46
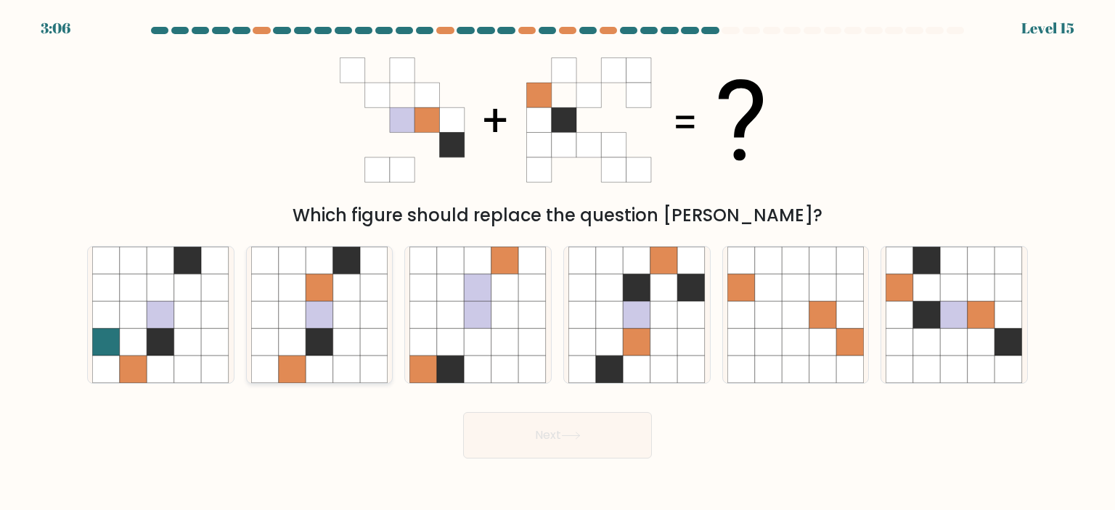
click at [271, 315] on icon at bounding box center [265, 315] width 28 height 28
click at [557, 263] on input "b." at bounding box center [557, 258] width 1 height 7
radio input "true"
click at [588, 439] on button "Next" at bounding box center [557, 435] width 189 height 46
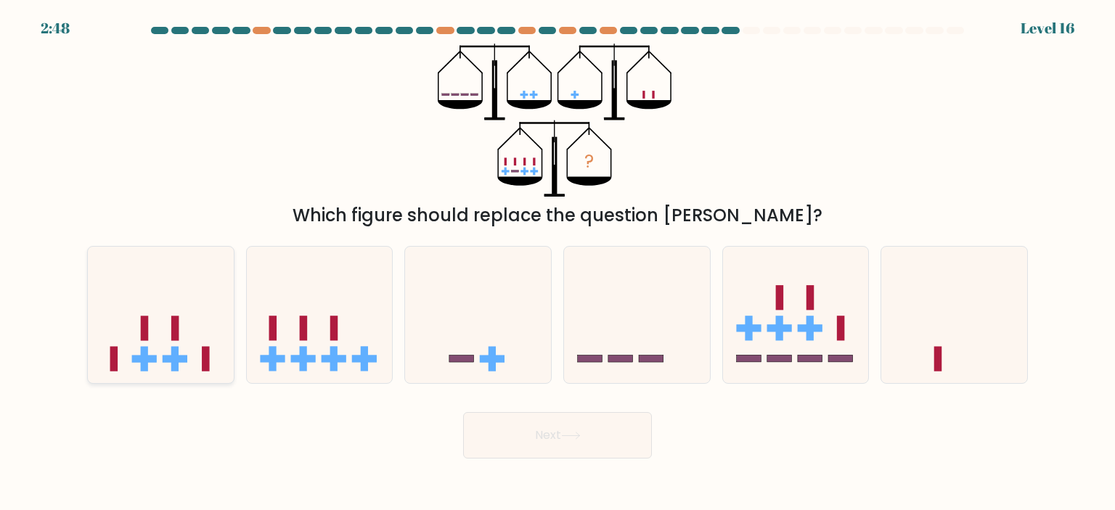
click at [192, 324] on icon at bounding box center [161, 315] width 146 height 120
click at [557, 263] on input "a." at bounding box center [557, 258] width 1 height 7
radio input "true"
drag, startPoint x: 773, startPoint y: 300, endPoint x: 749, endPoint y: 327, distance: 36.0
click at [774, 298] on icon at bounding box center [796, 315] width 146 height 120
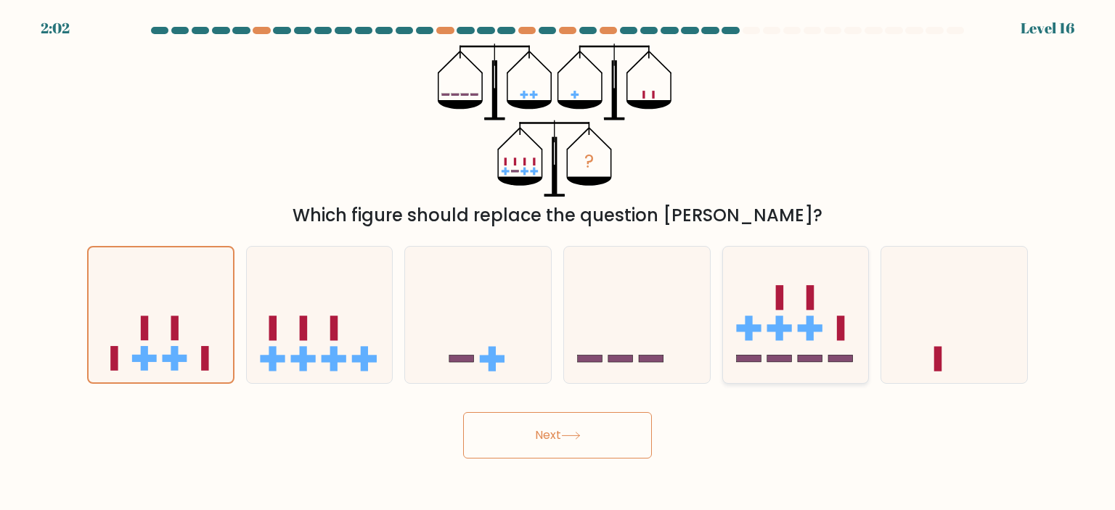
click at [558, 263] on input "e." at bounding box center [557, 258] width 1 height 7
radio input "true"
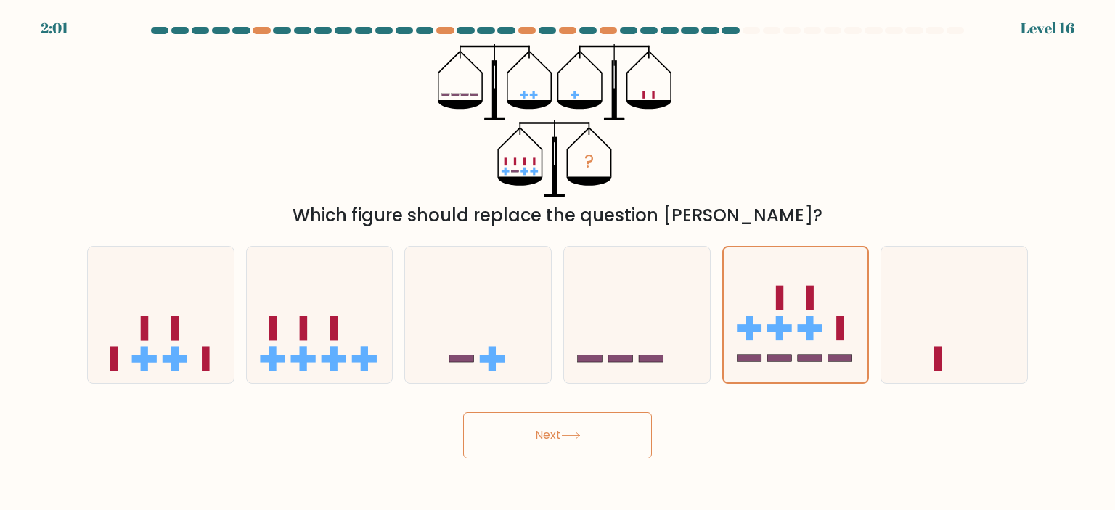
click at [589, 441] on button "Next" at bounding box center [557, 435] width 189 height 46
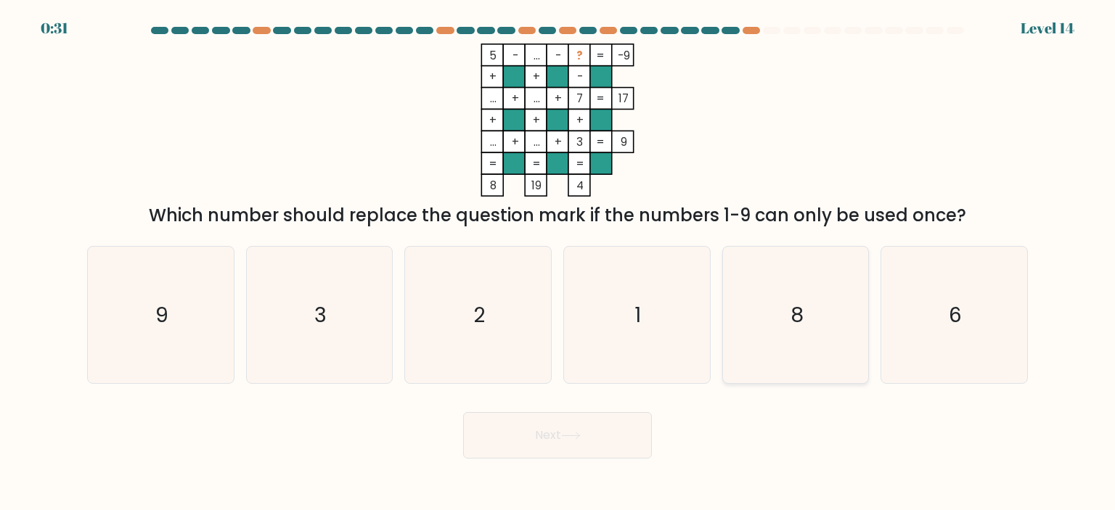
click at [813, 275] on icon "8" at bounding box center [795, 315] width 136 height 136
click at [558, 263] on input "e. 8" at bounding box center [557, 258] width 1 height 7
radio input "true"
click at [599, 438] on button "Next" at bounding box center [557, 435] width 189 height 46
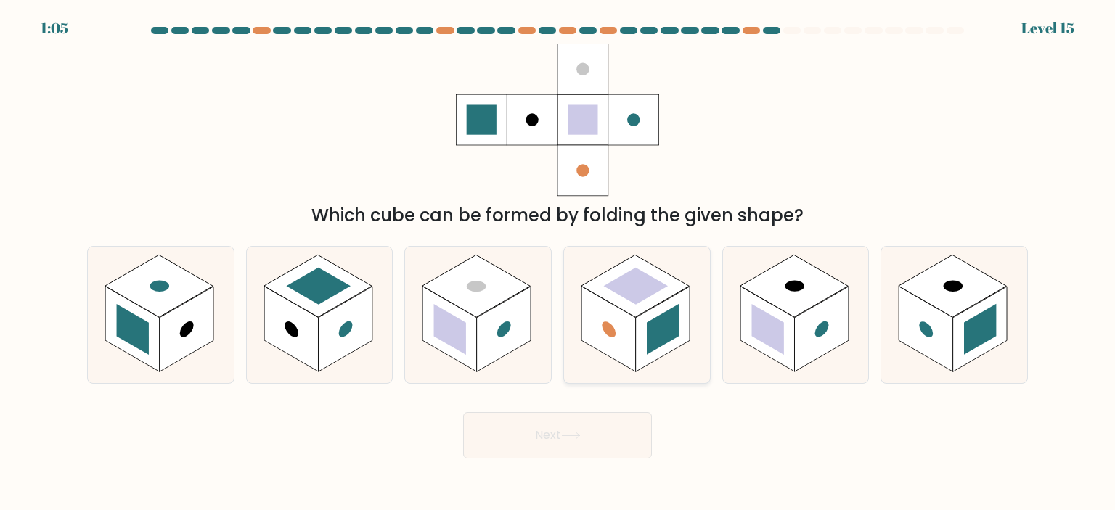
click at [688, 298] on rect at bounding box center [663, 330] width 54 height 86
click at [558, 263] on input "d." at bounding box center [557, 258] width 1 height 7
radio input "true"
click at [579, 443] on button "Next" at bounding box center [557, 435] width 189 height 46
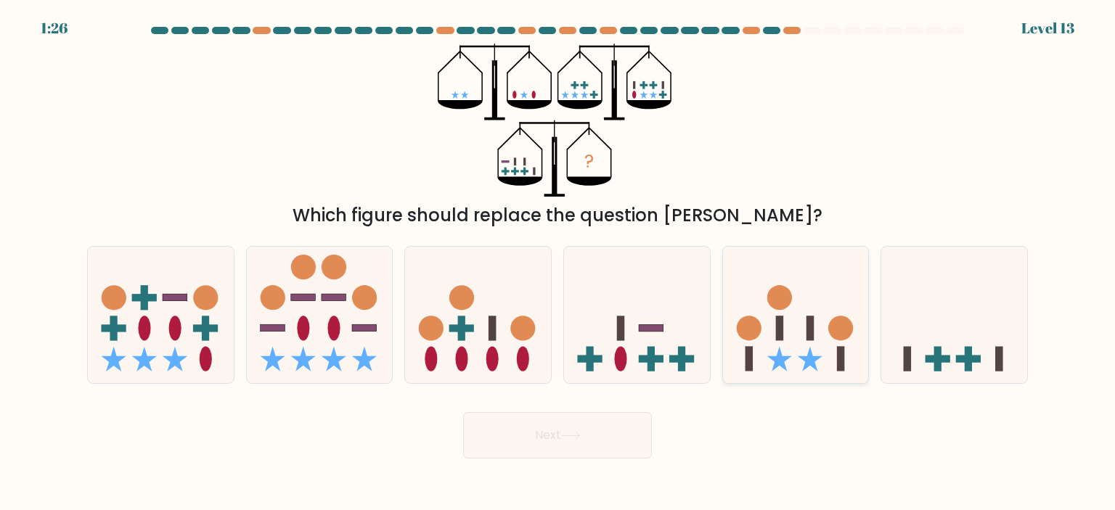
click at [790, 352] on icon at bounding box center [796, 315] width 146 height 120
click at [558, 263] on input "e." at bounding box center [557, 258] width 1 height 7
radio input "true"
click at [581, 426] on button "Next" at bounding box center [557, 435] width 189 height 46
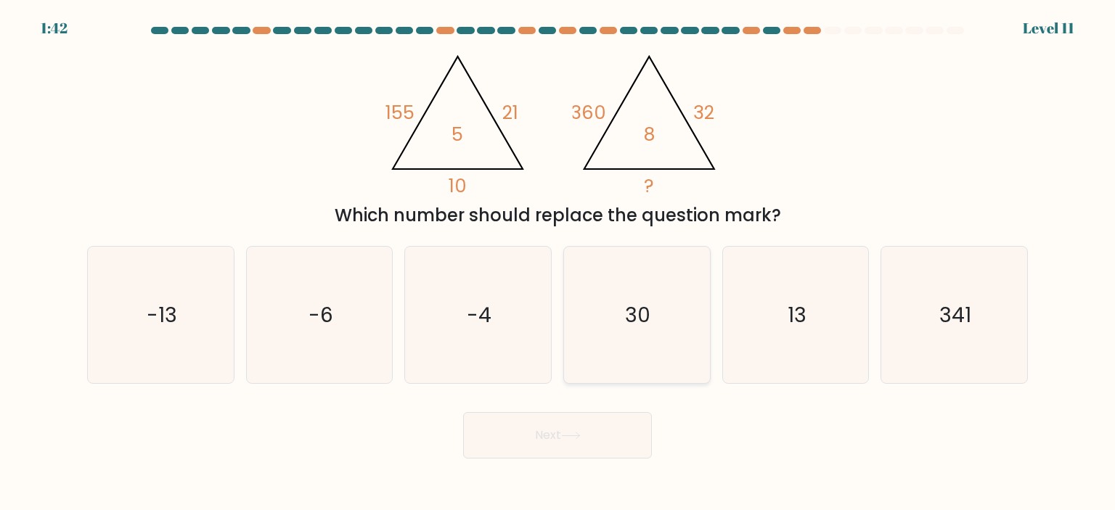
click at [647, 342] on icon "30" at bounding box center [636, 315] width 136 height 136
click at [558, 263] on input "d. 30" at bounding box center [557, 258] width 1 height 7
radio input "true"
click at [591, 432] on button "Next" at bounding box center [557, 435] width 189 height 46
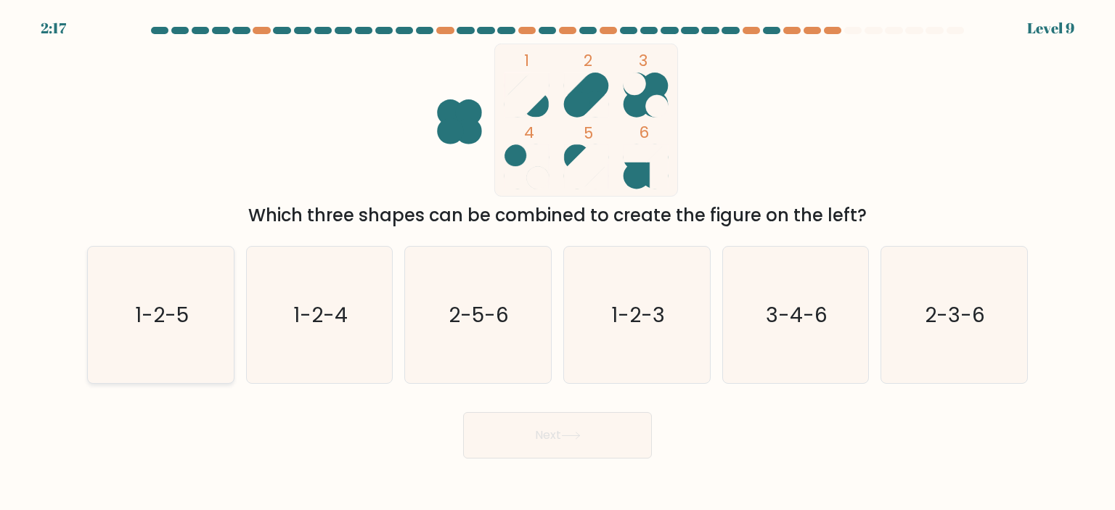
click at [165, 345] on icon "1-2-5" at bounding box center [160, 315] width 136 height 136
click at [557, 263] on input "a. 1-2-5" at bounding box center [557, 258] width 1 height 7
radio input "true"
click at [560, 437] on button "Next" at bounding box center [557, 435] width 189 height 46
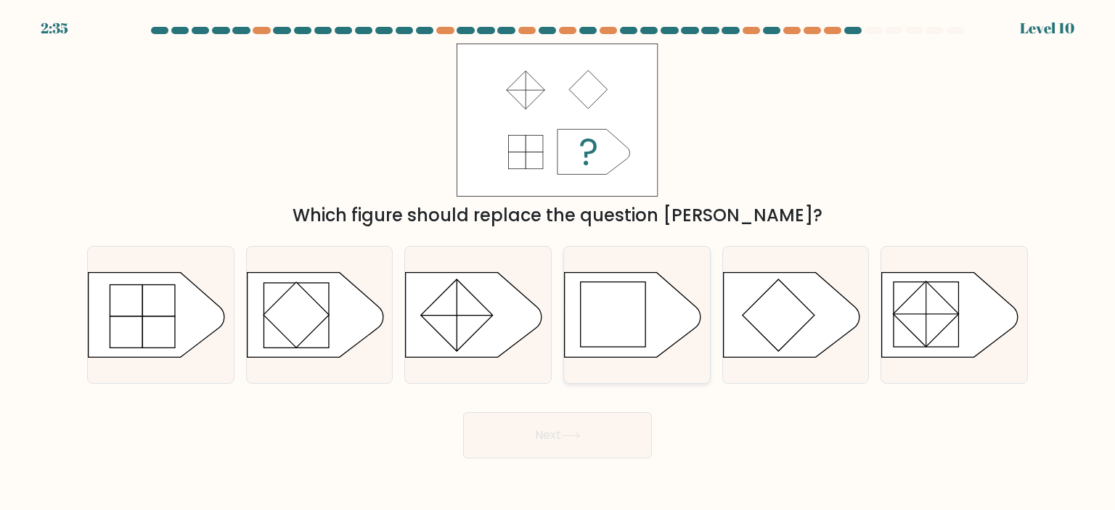
click at [640, 326] on rect at bounding box center [613, 314] width 65 height 65
click at [558, 263] on input "d." at bounding box center [557, 258] width 1 height 7
radio input "true"
click at [574, 438] on icon at bounding box center [571, 436] width 20 height 8
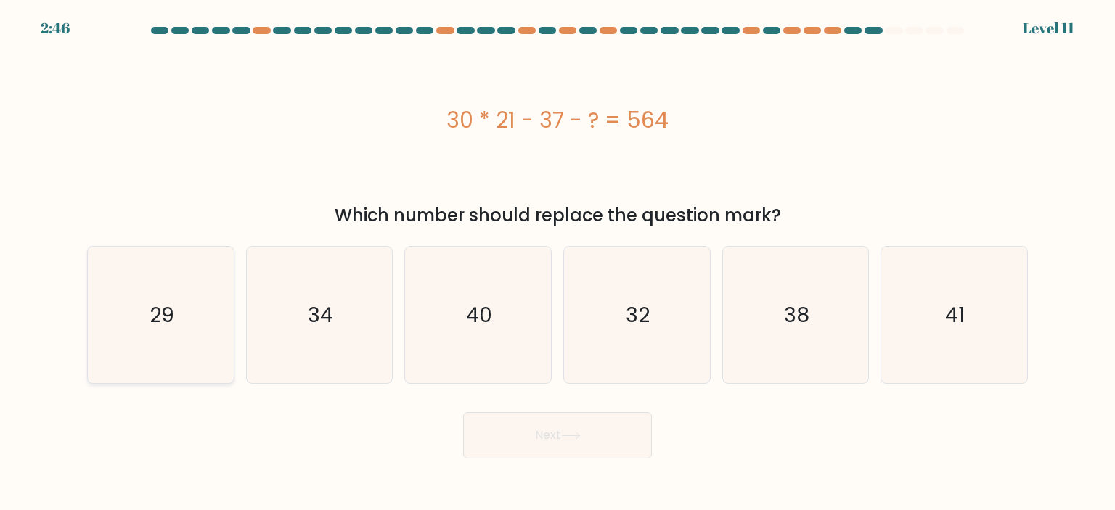
click at [191, 281] on icon "29" at bounding box center [160, 315] width 136 height 136
click at [557, 263] on input "a. 29" at bounding box center [557, 258] width 1 height 7
radio input "true"
click at [534, 427] on button "Next" at bounding box center [557, 435] width 189 height 46
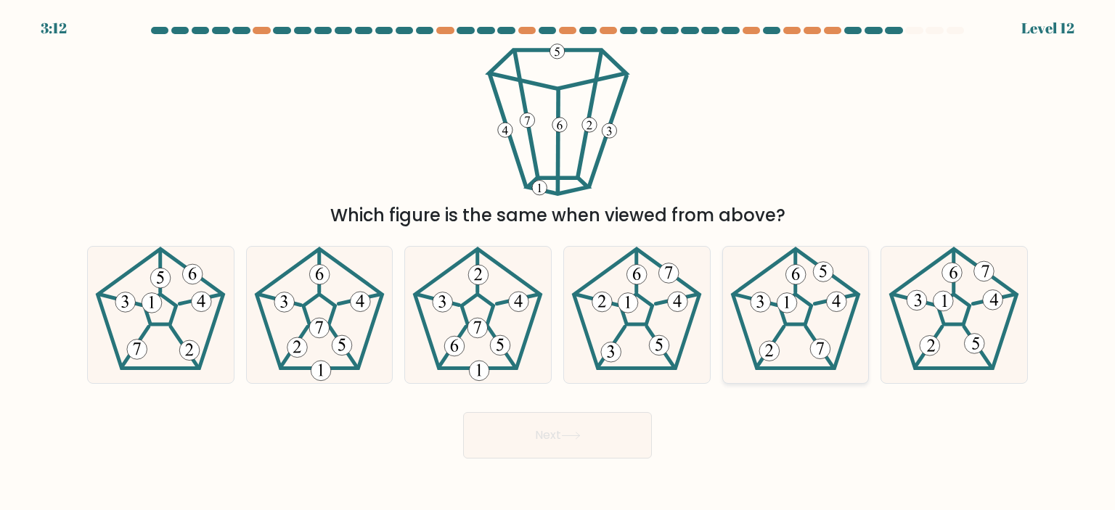
click at [842, 352] on icon at bounding box center [795, 315] width 136 height 136
click at [558, 263] on input "e." at bounding box center [557, 258] width 1 height 7
radio input "true"
click at [621, 444] on button "Next" at bounding box center [557, 435] width 189 height 46
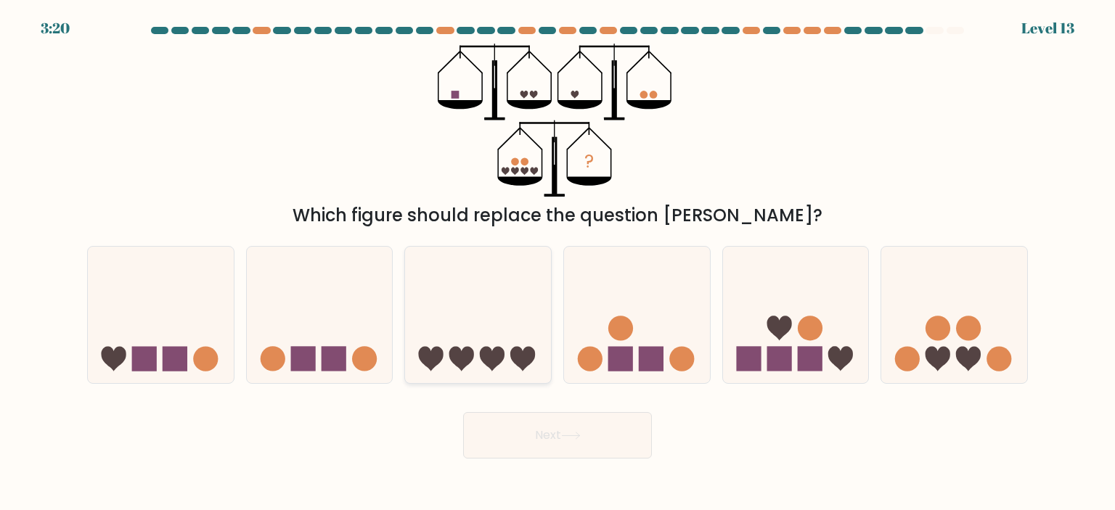
drag, startPoint x: 295, startPoint y: 322, endPoint x: 464, endPoint y: 349, distance: 170.5
click at [296, 322] on icon at bounding box center [320, 315] width 146 height 120
click at [557, 263] on input "b." at bounding box center [557, 258] width 1 height 7
radio input "true"
click at [584, 450] on button "Next" at bounding box center [557, 435] width 189 height 46
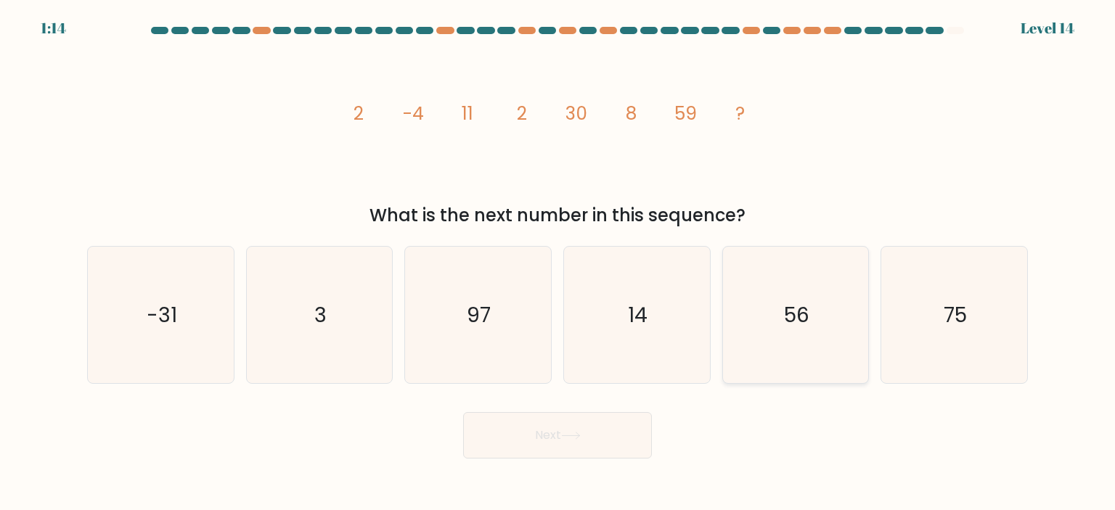
click at [799, 327] on text "56" at bounding box center [796, 314] width 25 height 29
click at [558, 263] on input "e. 56" at bounding box center [557, 258] width 1 height 7
radio input "true"
click at [616, 302] on icon "14" at bounding box center [636, 315] width 136 height 136
click at [558, 263] on input "d. 14" at bounding box center [557, 258] width 1 height 7
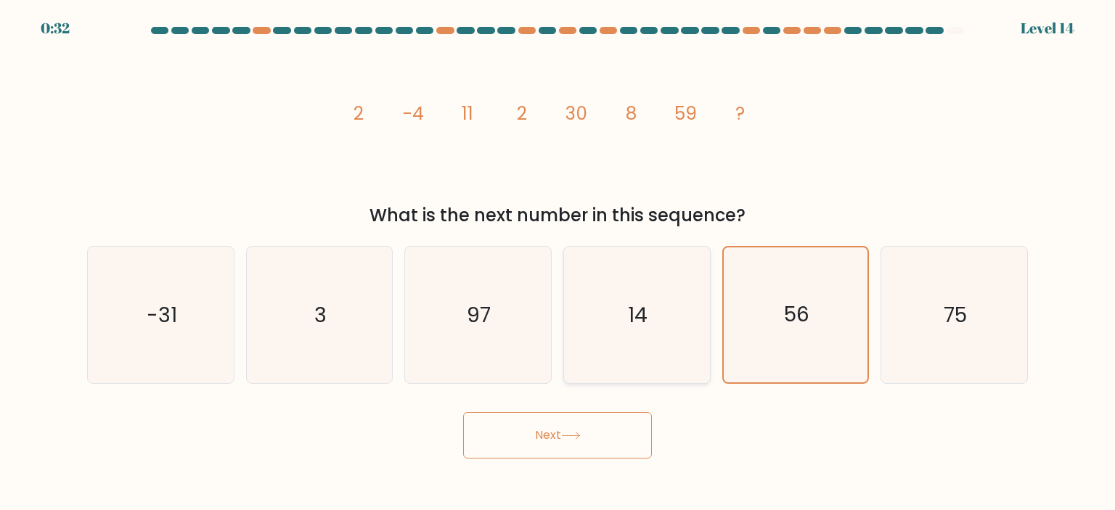
radio input "true"
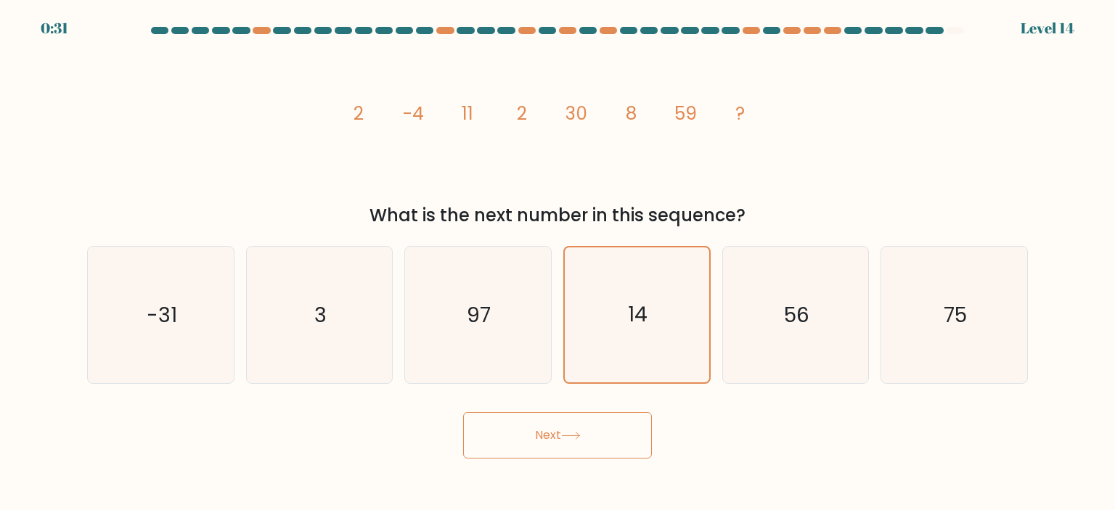
click at [551, 449] on button "Next" at bounding box center [557, 435] width 189 height 46
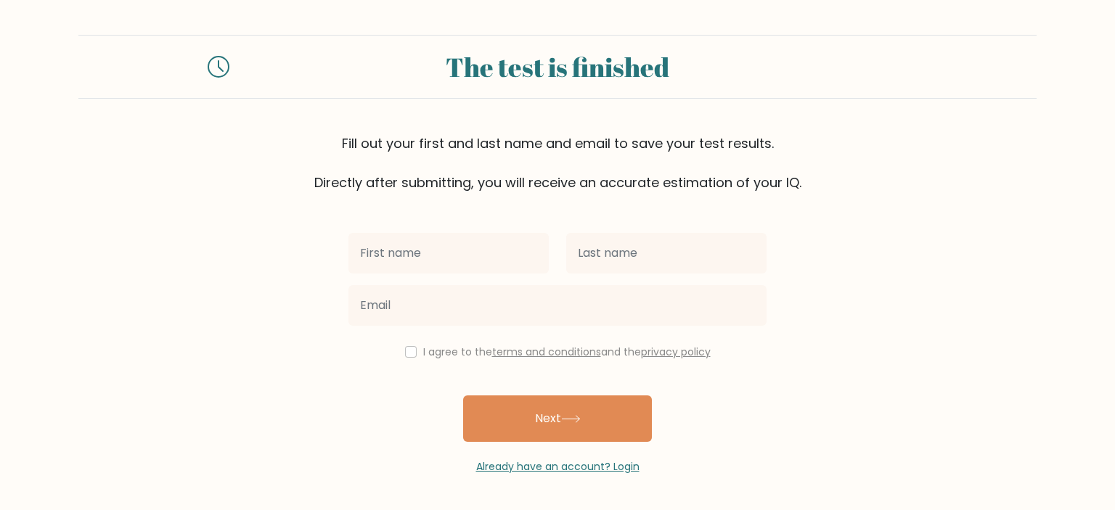
click at [447, 255] on input "text" at bounding box center [448, 253] width 200 height 41
type input "[PERSON_NAME]"
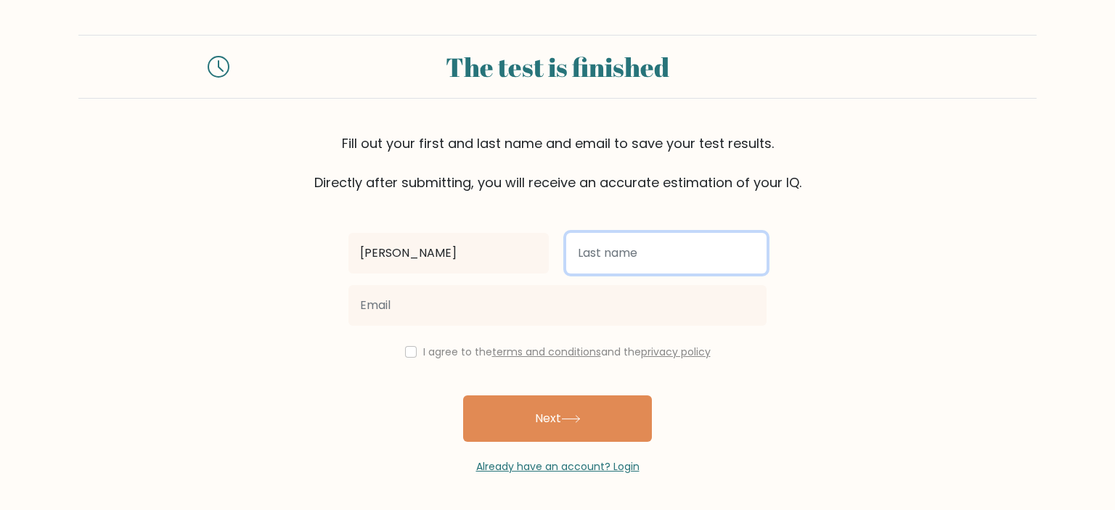
click at [656, 248] on input "text" at bounding box center [666, 253] width 200 height 41
type input "[PERSON_NAME]"
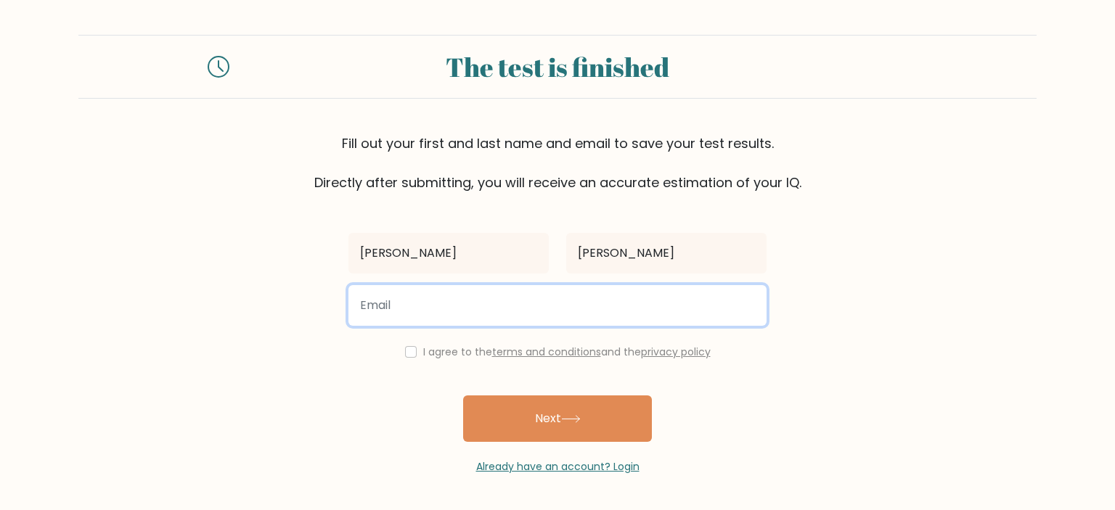
click at [541, 292] on input "email" at bounding box center [557, 305] width 418 height 41
type input "louiejaygomez5@gmail.com"
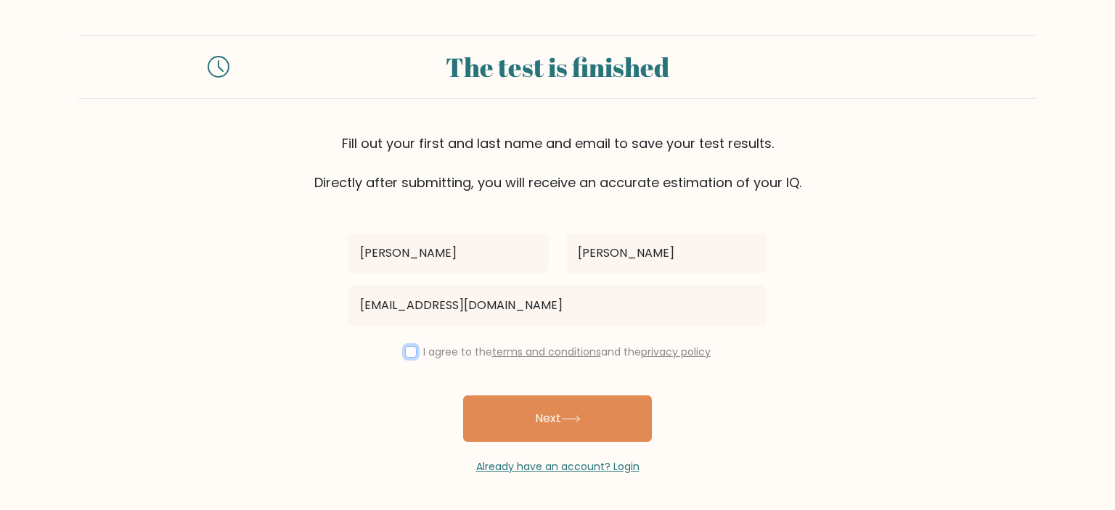
click at [412, 346] on input "checkbox" at bounding box center [411, 352] width 12 height 12
checkbox input "true"
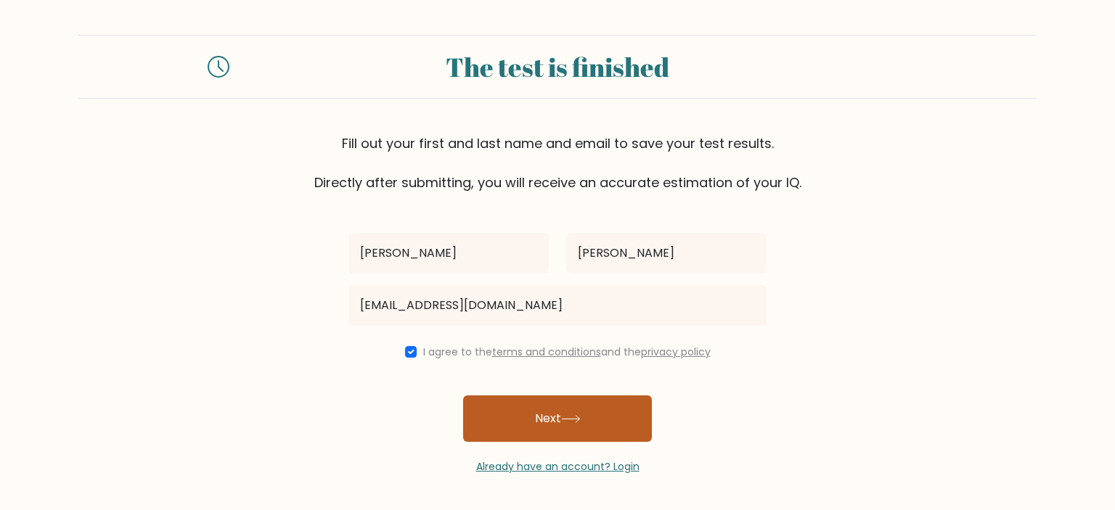
click at [560, 413] on button "Next" at bounding box center [557, 419] width 189 height 46
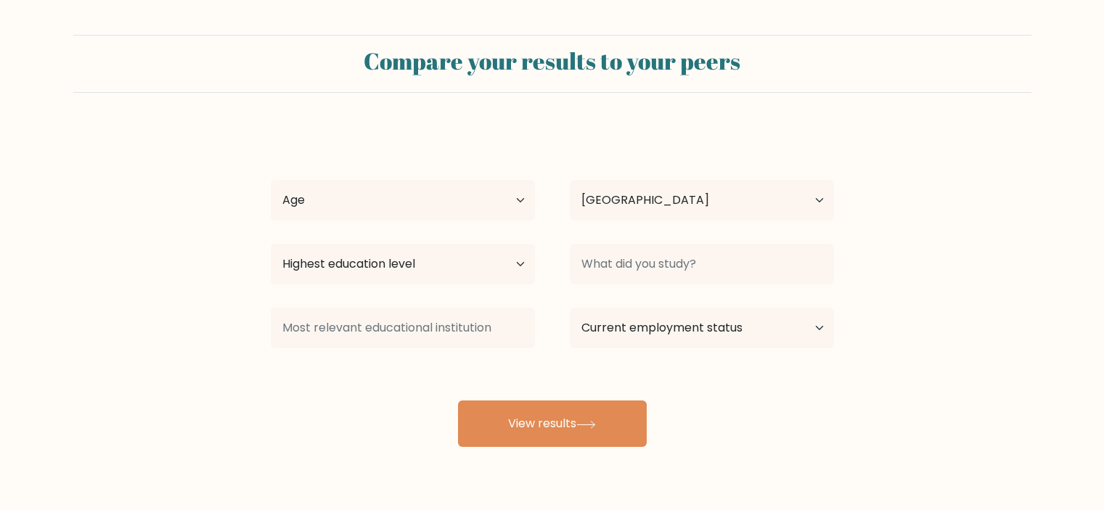
select select "PH"
click at [433, 204] on select "Age Under 18 years old 18-24 years old 25-34 years old 35-44 years old 45-54 ye…" at bounding box center [403, 200] width 264 height 41
select select "18_24"
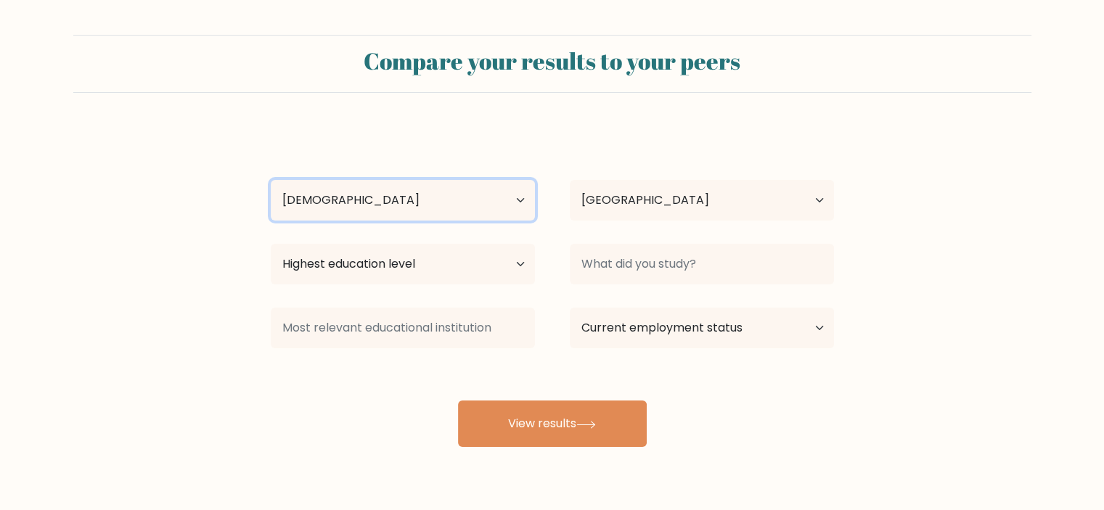
click at [271, 180] on select "Age Under 18 years old 18-24 years old 25-34 years old 35-44 years old 45-54 ye…" at bounding box center [403, 200] width 264 height 41
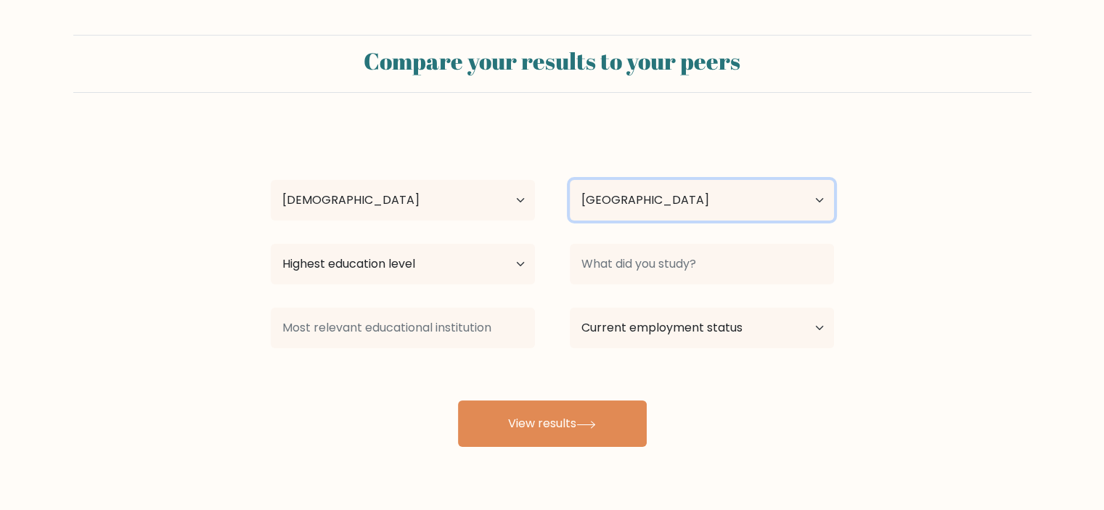
click at [740, 208] on select "Country Afghanistan Albania Algeria American Samoa Andorra Angola Anguilla Anta…" at bounding box center [702, 200] width 264 height 41
click at [711, 203] on select "Country Afghanistan Albania Algeria American Samoa Andorra Angola Anguilla Anta…" at bounding box center [702, 200] width 264 height 41
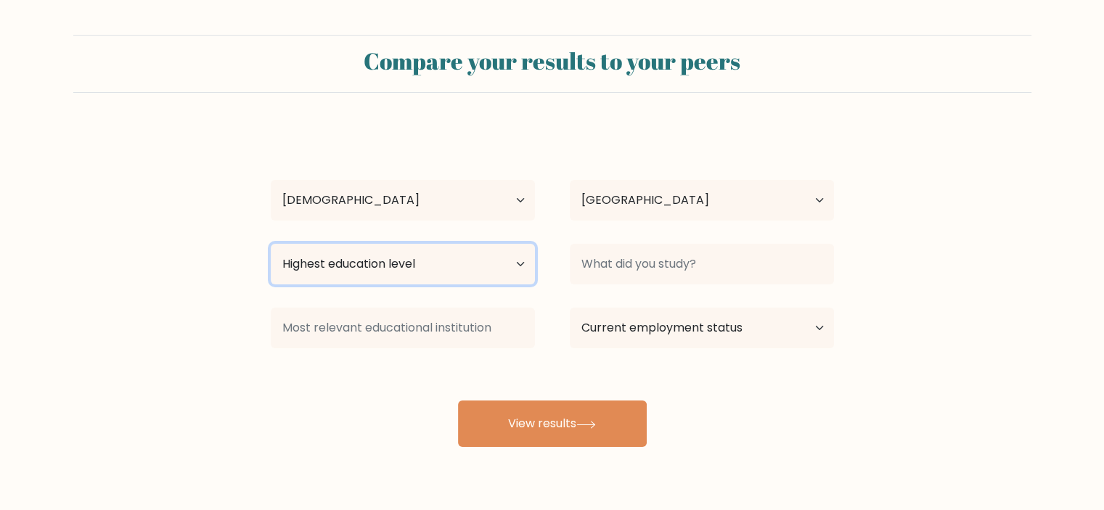
click at [453, 266] on select "Highest education level No schooling Primary Lower Secondary Upper Secondary Oc…" at bounding box center [403, 264] width 264 height 41
click at [453, 269] on select "Highest education level No schooling Primary Lower Secondary Upper Secondary Oc…" at bounding box center [403, 264] width 264 height 41
click at [398, 269] on select "Highest education level No schooling Primary Lower Secondary Upper Secondary Oc…" at bounding box center [403, 264] width 264 height 41
select select "bachelors_degree"
click at [271, 244] on select "Highest education level No schooling Primary Lower Secondary Upper Secondary Oc…" at bounding box center [403, 264] width 264 height 41
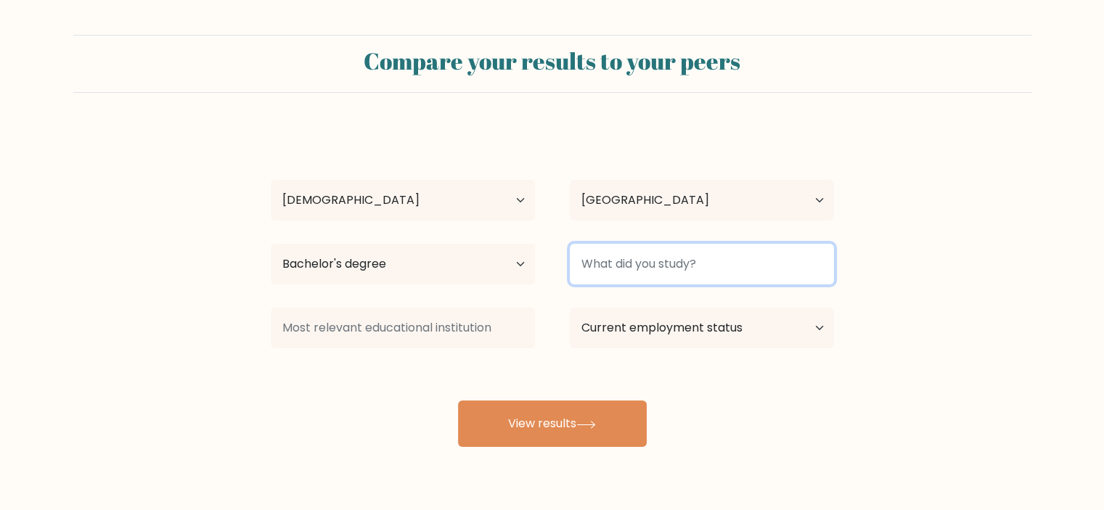
click at [586, 266] on input at bounding box center [702, 264] width 264 height 41
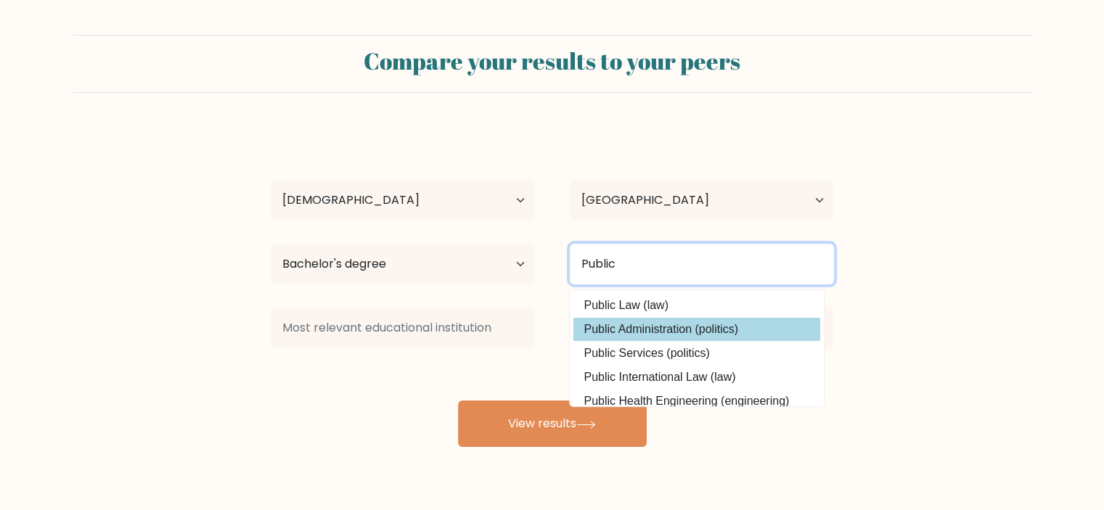
type input "Public"
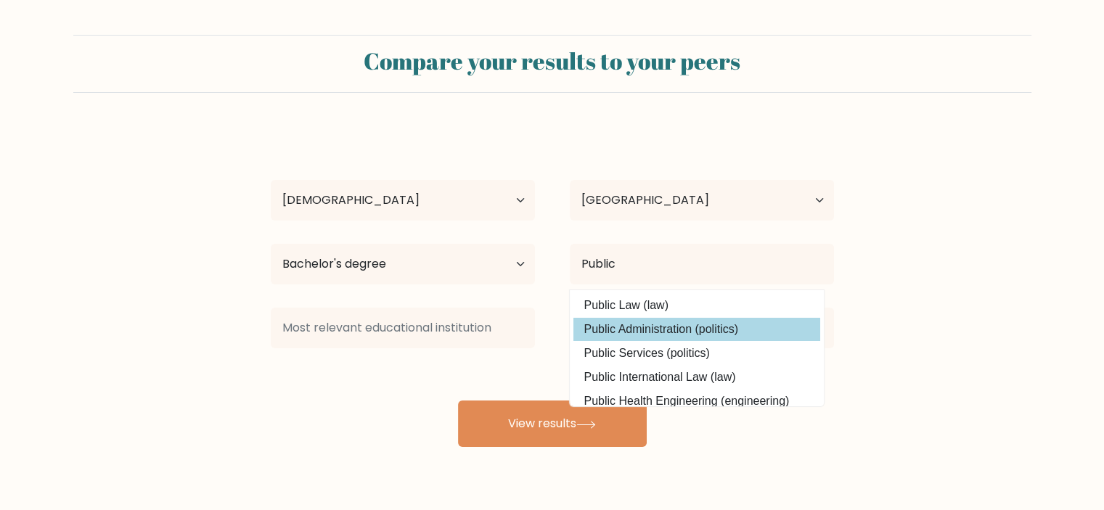
click at [587, 329] on div "Louie Jay Gomez Age Under 18 years old 18-24 years old 25-34 years old 35-44 ye…" at bounding box center [552, 287] width 581 height 319
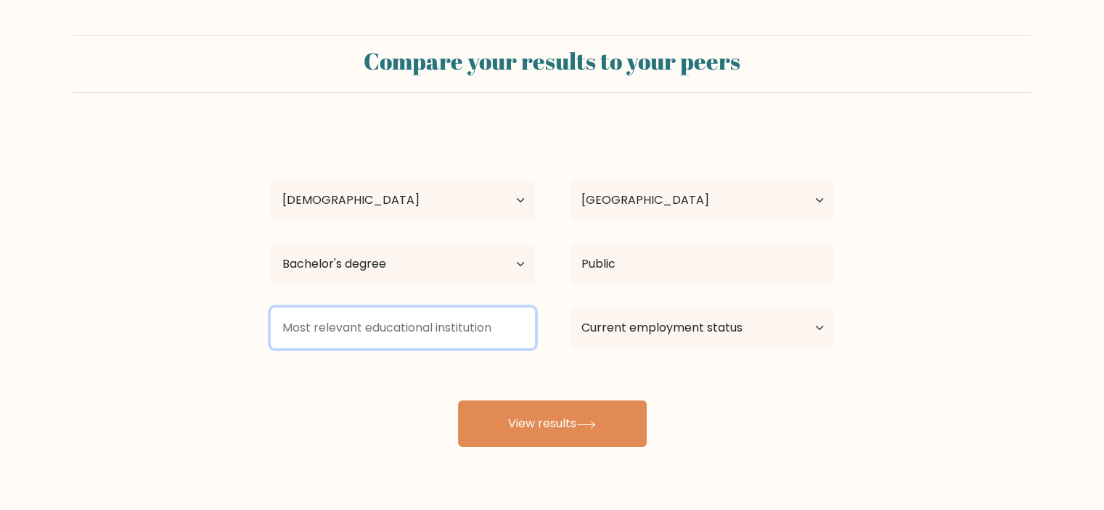
click at [393, 336] on input at bounding box center [403, 328] width 264 height 41
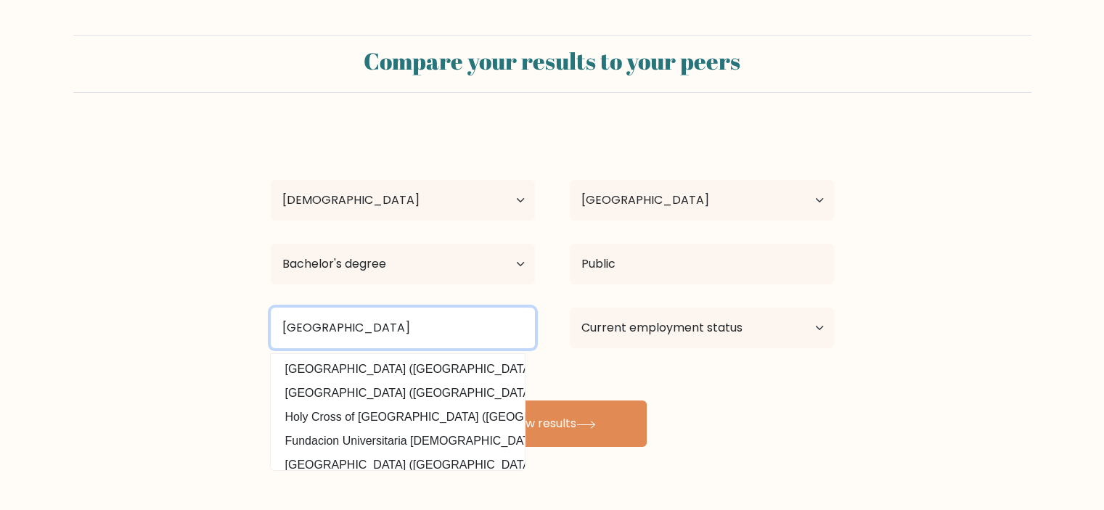
type input "Davao del sur state college"
click at [458, 401] on button "View results" at bounding box center [552, 424] width 189 height 46
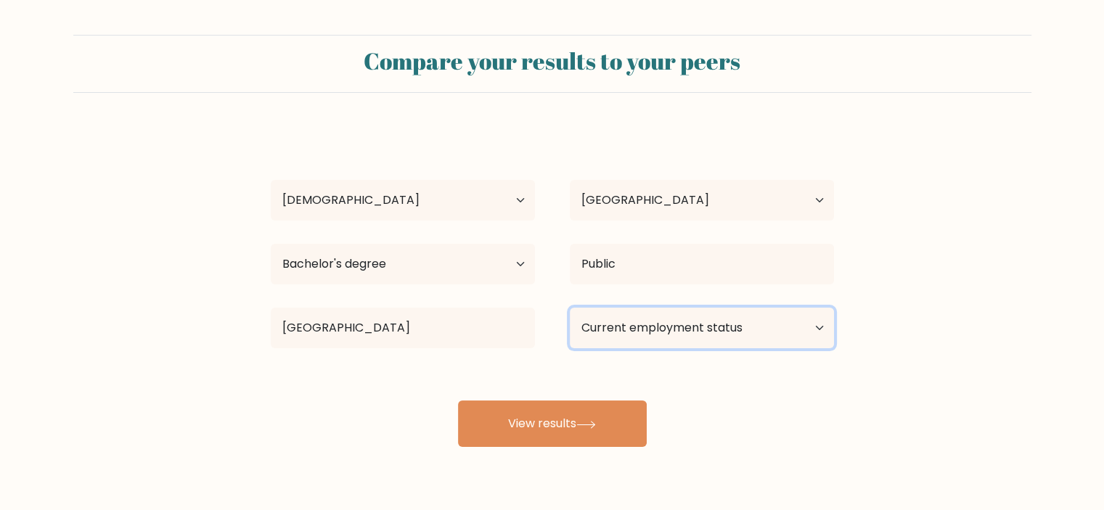
click at [683, 336] on select "Current employment status Employed Student Retired Other / prefer not to answer" at bounding box center [702, 328] width 264 height 41
select select "student"
click at [570, 308] on select "Current employment status Employed Student Retired Other / prefer not to answer" at bounding box center [702, 328] width 264 height 41
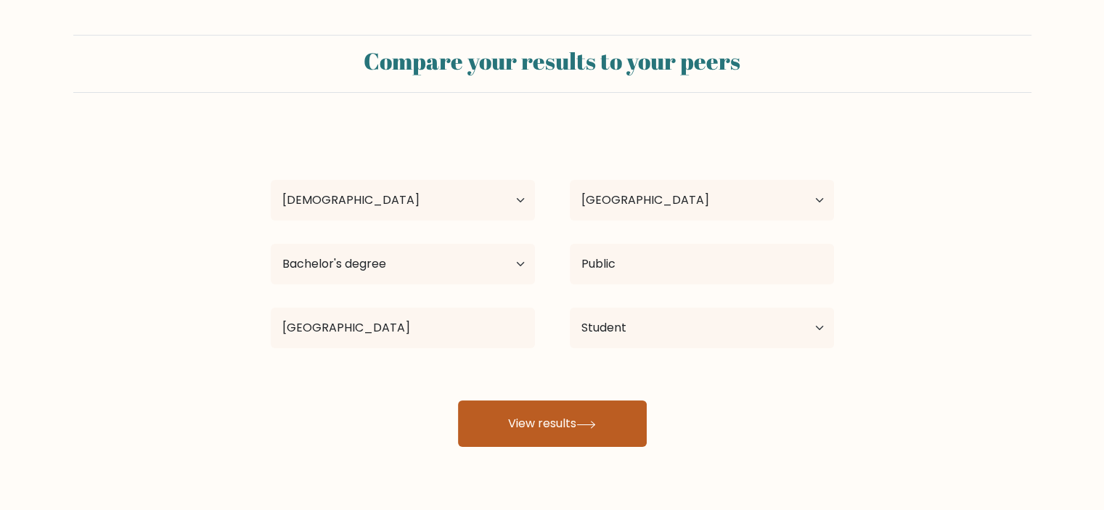
click at [538, 429] on button "View results" at bounding box center [552, 424] width 189 height 46
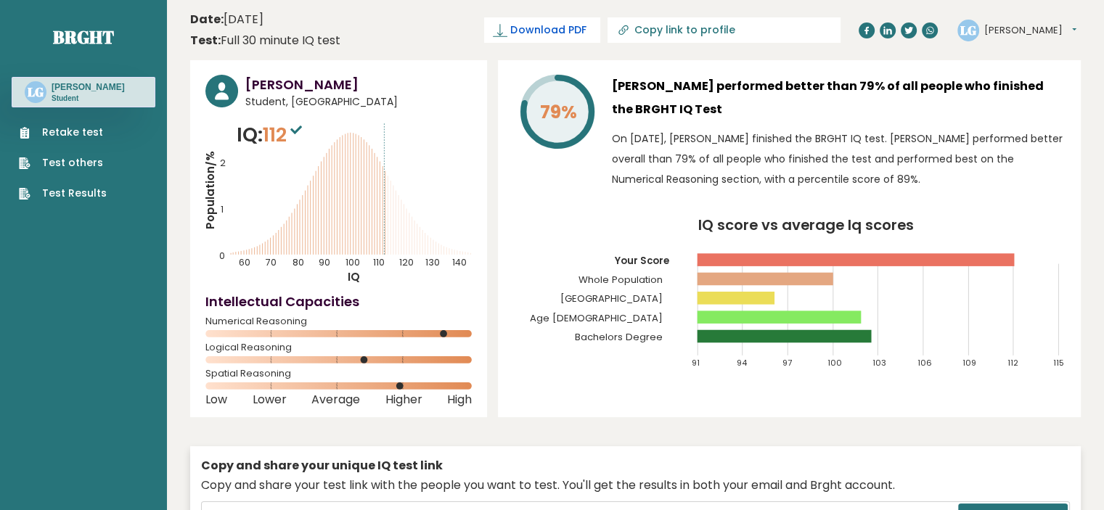
click at [507, 25] on icon at bounding box center [500, 30] width 15 height 15
